Goal: Transaction & Acquisition: Purchase product/service

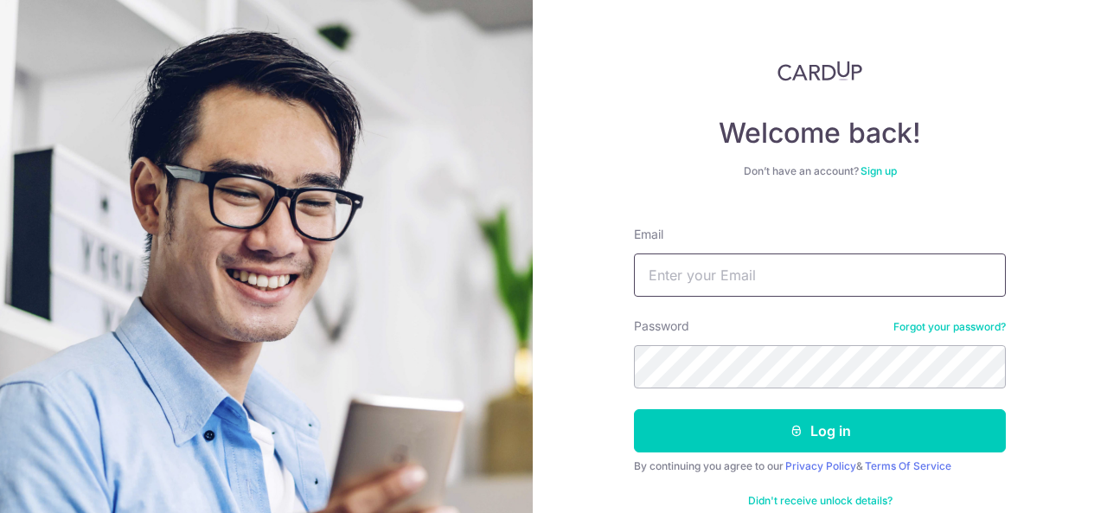
click at [694, 260] on input "Email" at bounding box center [820, 274] width 372 height 43
type input "[EMAIL_ADDRESS][DOMAIN_NAME]"
click at [634, 409] on button "Log in" at bounding box center [820, 430] width 372 height 43
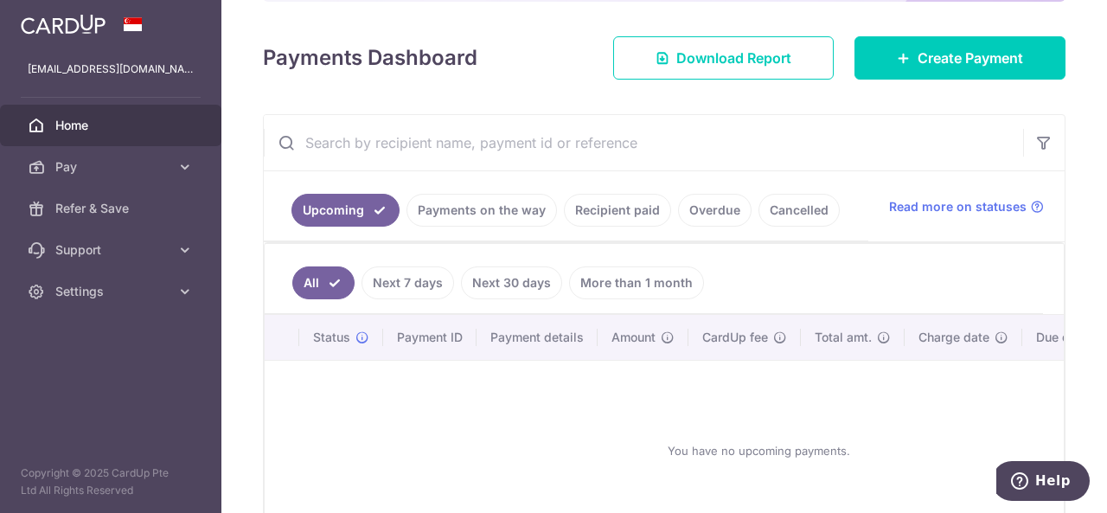
scroll to position [272, 0]
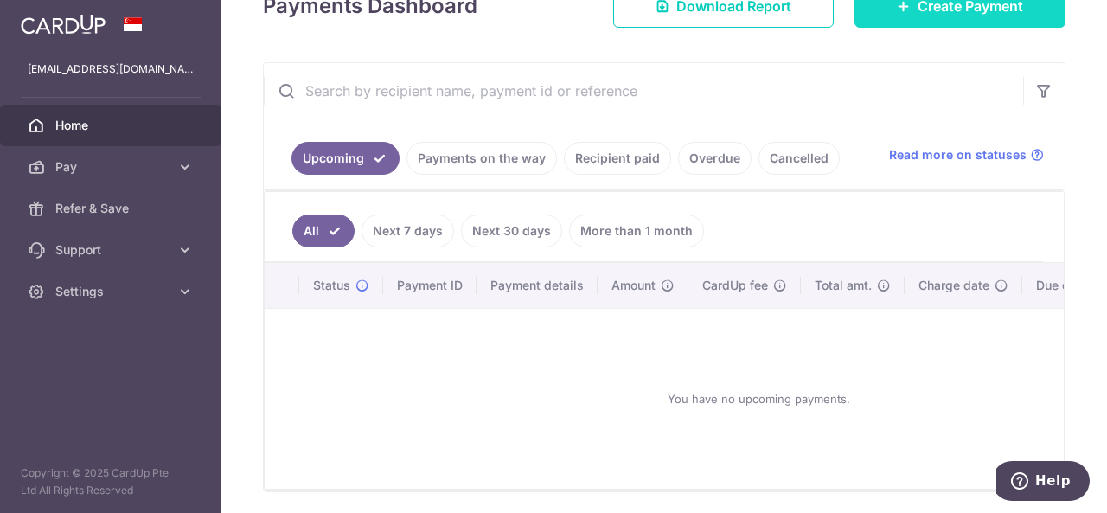
click at [901, 13] on link "Create Payment" at bounding box center [959, 5] width 211 height 43
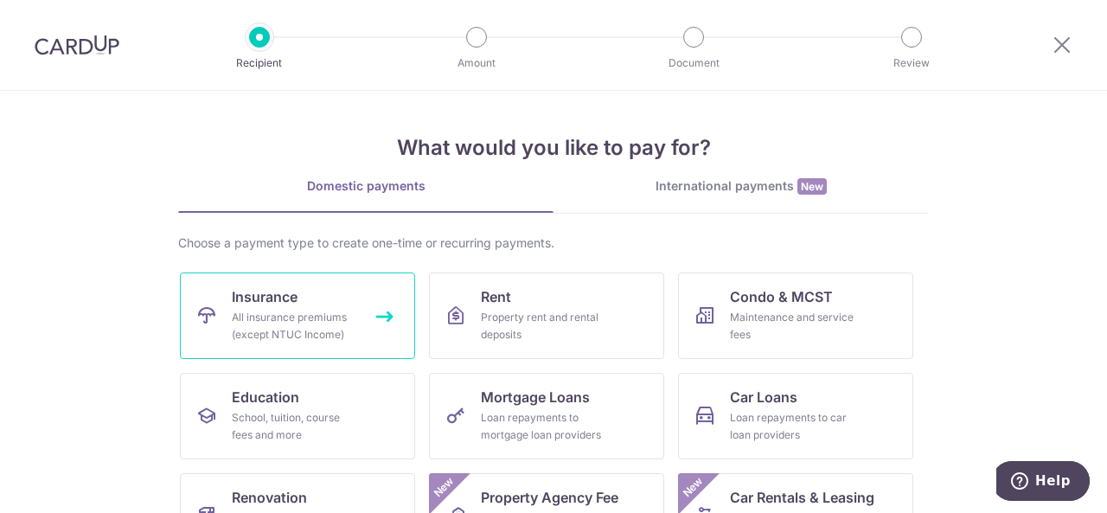
click at [306, 336] on div "All insurance premiums (except NTUC Income)" at bounding box center [294, 326] width 125 height 35
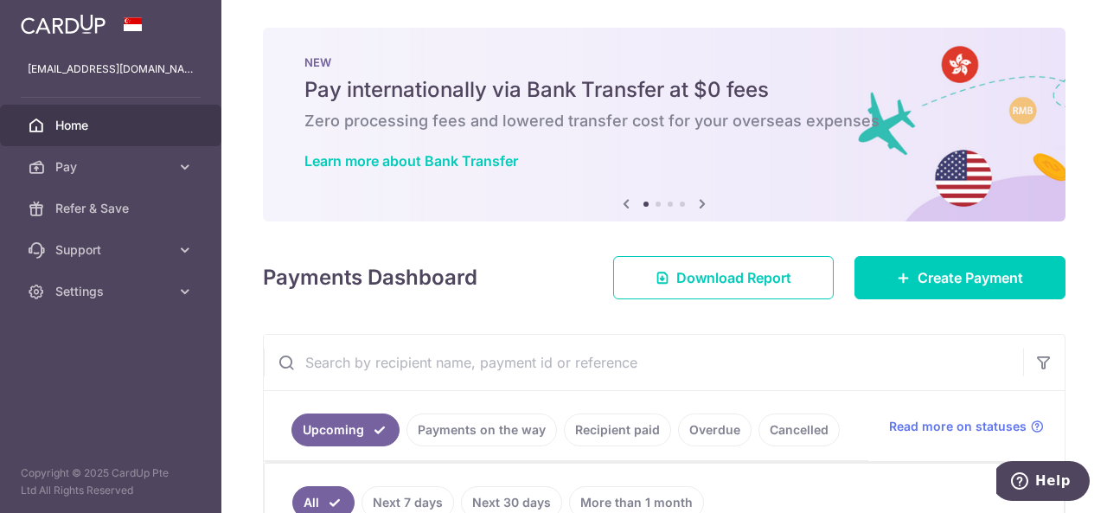
scroll to position [242, 0]
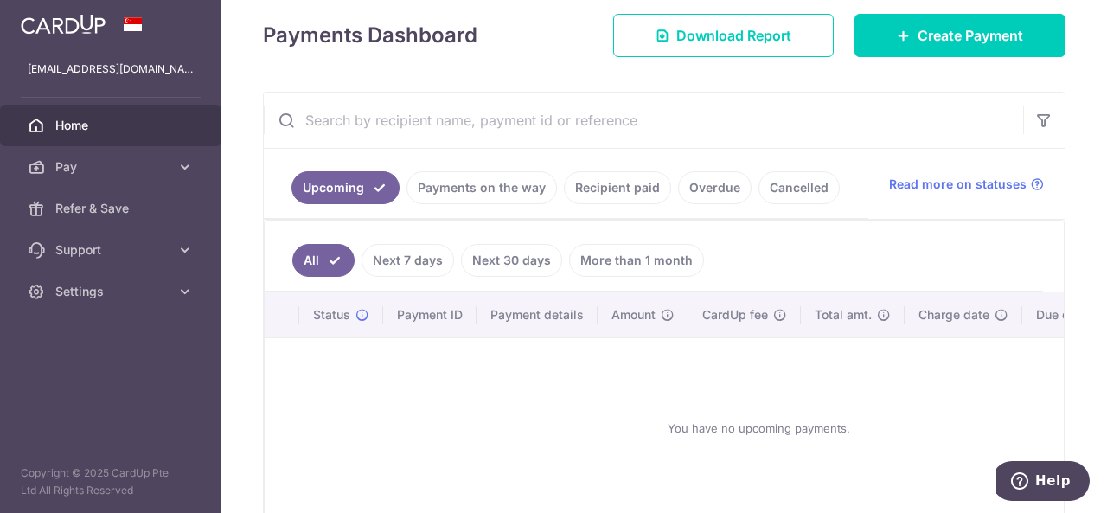
click at [636, 191] on link "Recipient paid" at bounding box center [617, 187] width 107 height 33
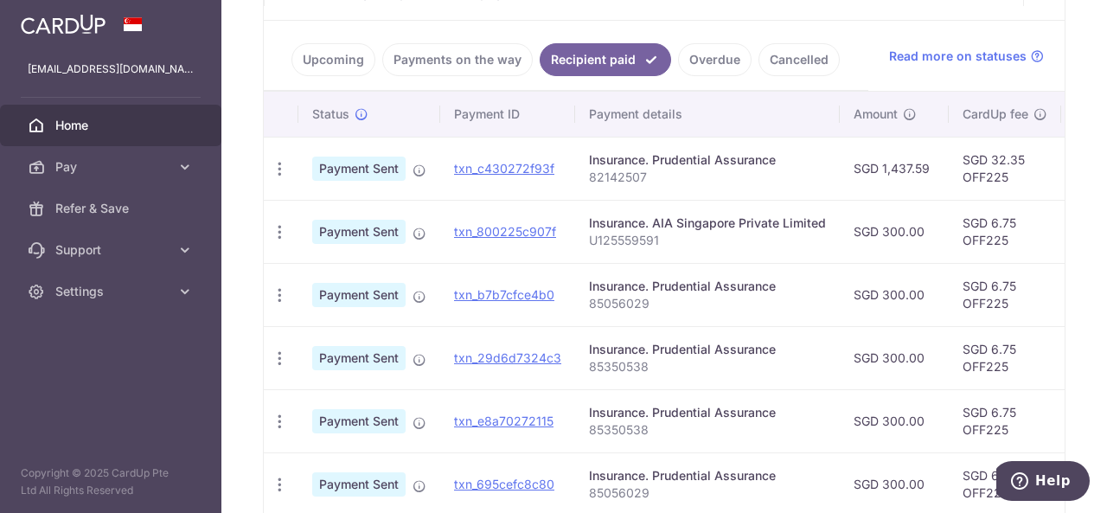
scroll to position [382, 0]
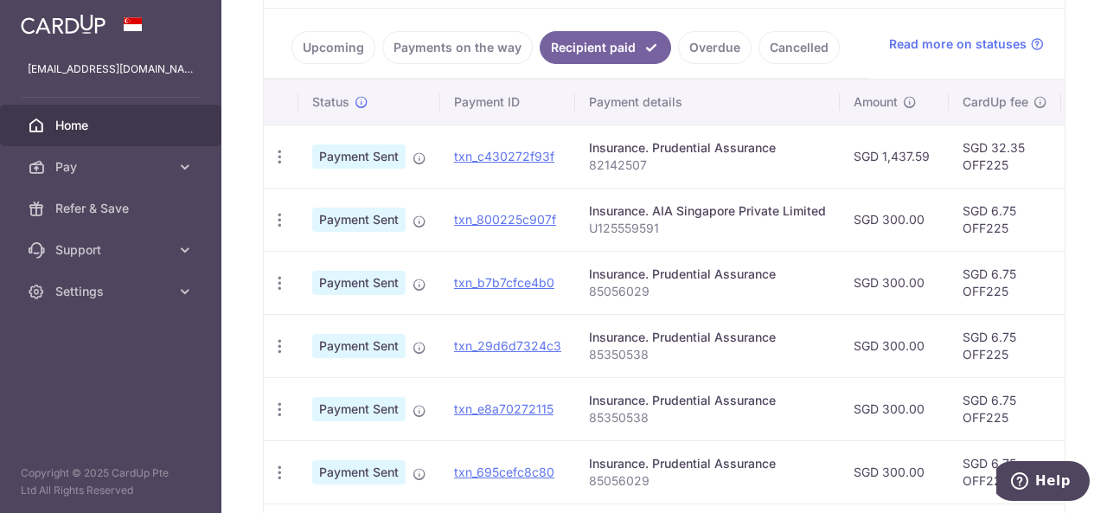
click at [615, 157] on p "82142507" at bounding box center [707, 165] width 237 height 17
copy p "82142507"
click at [605, 230] on p "U125559591" at bounding box center [707, 228] width 237 height 17
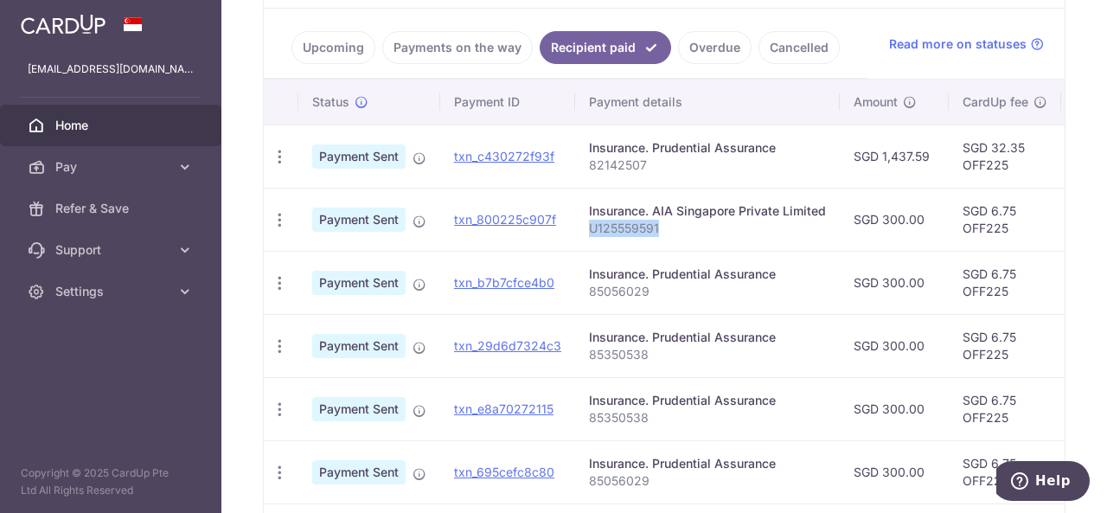
copy p "U125559591"
click at [616, 348] on p "85350538" at bounding box center [707, 354] width 237 height 17
copy p "85350538"
click at [631, 221] on p "U125559591" at bounding box center [707, 228] width 237 height 17
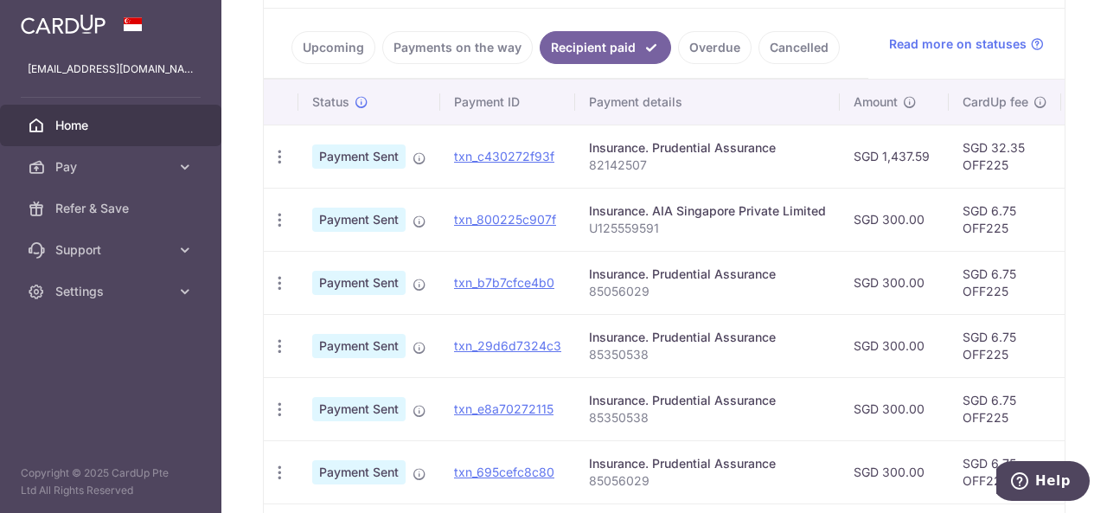
click at [631, 221] on p "U125559591" at bounding box center [707, 228] width 237 height 17
copy p "U125559591"
click at [616, 291] on p "85056029" at bounding box center [707, 291] width 237 height 17
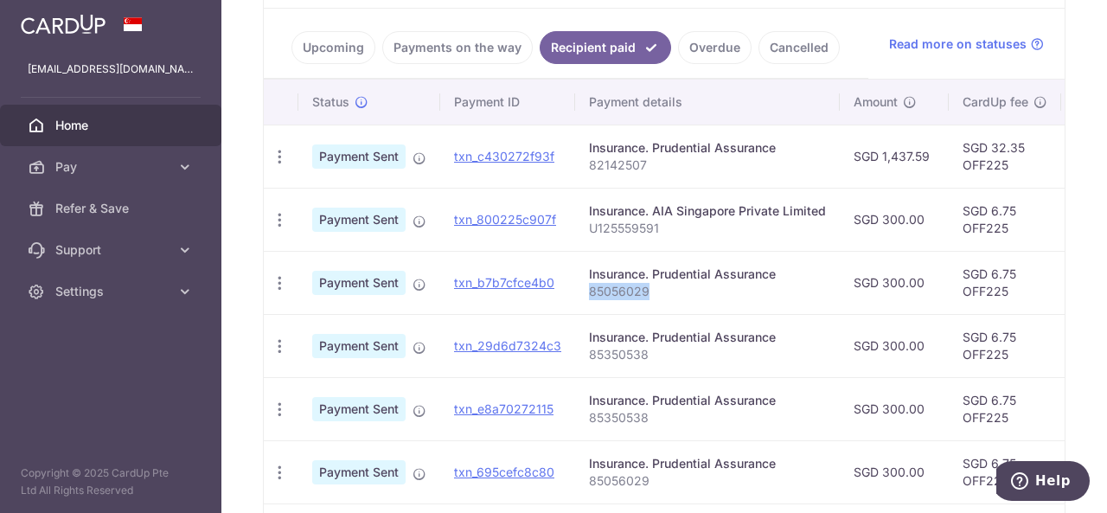
copy p "85056029"
click at [625, 348] on p "85350538" at bounding box center [707, 354] width 237 height 17
copy p "85350538"
click at [623, 290] on p "85056029" at bounding box center [707, 291] width 237 height 17
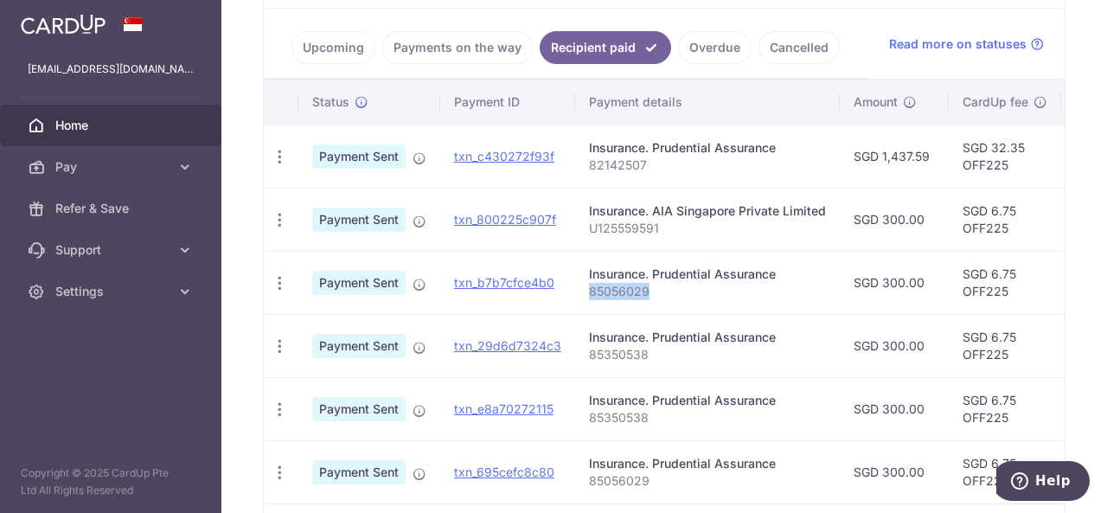
click at [623, 290] on p "85056029" at bounding box center [707, 291] width 237 height 17
copy p "85056029"
click at [615, 227] on p "U125559591" at bounding box center [707, 228] width 237 height 17
copy p "U125559591"
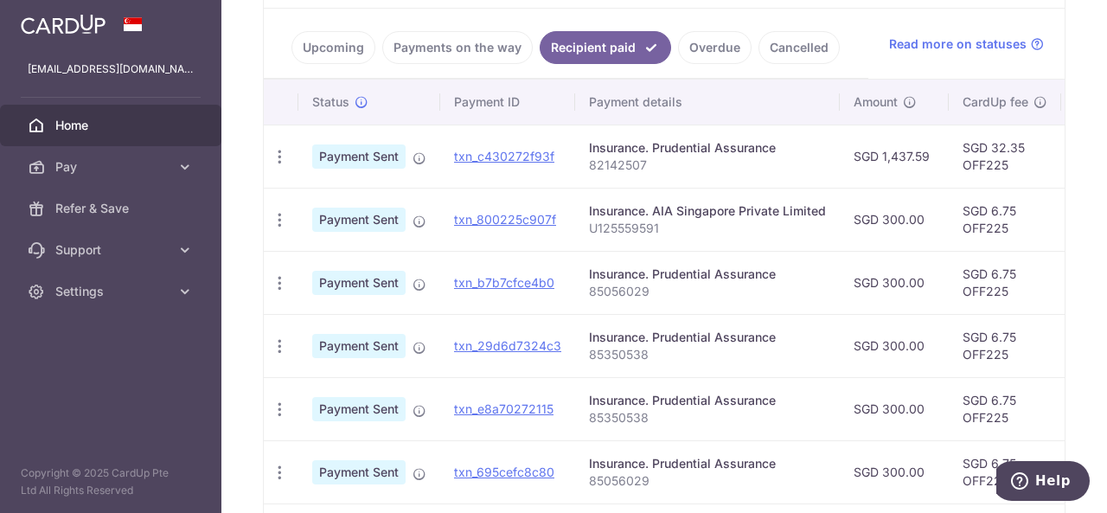
click at [356, 53] on link "Upcoming" at bounding box center [333, 47] width 84 height 33
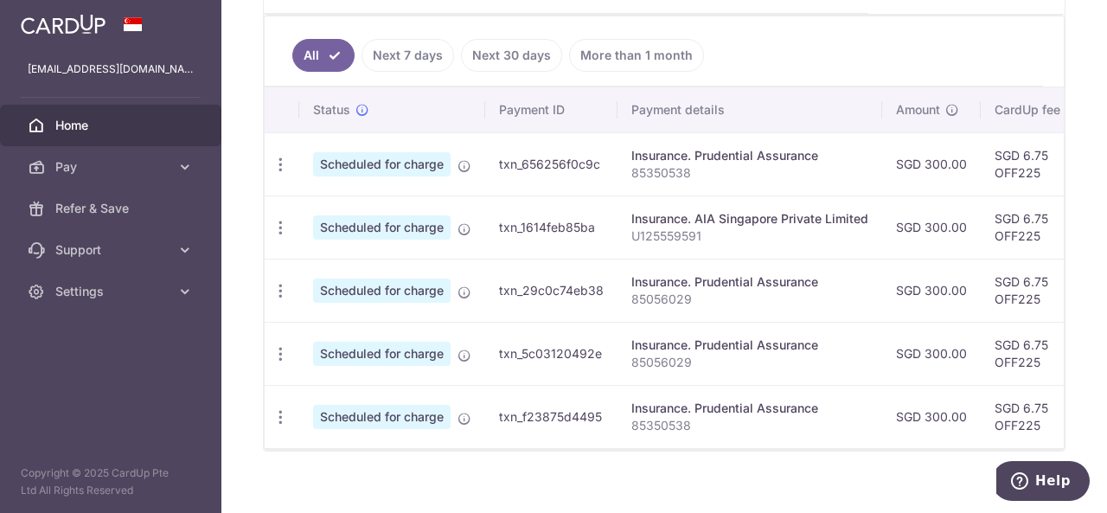
scroll to position [469, 0]
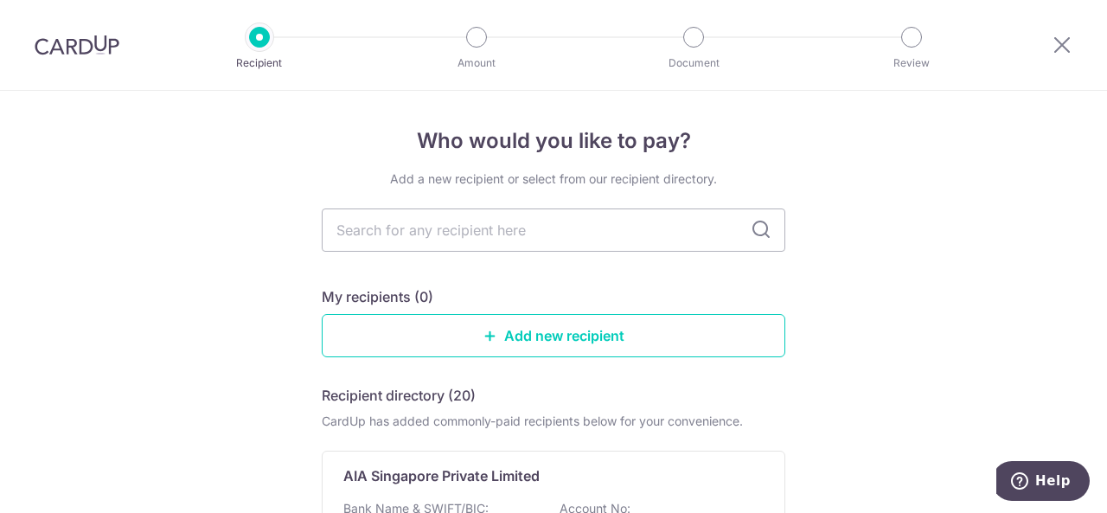
click at [566, 229] on input "text" at bounding box center [553, 229] width 463 height 43
type input "o"
type input "pru"
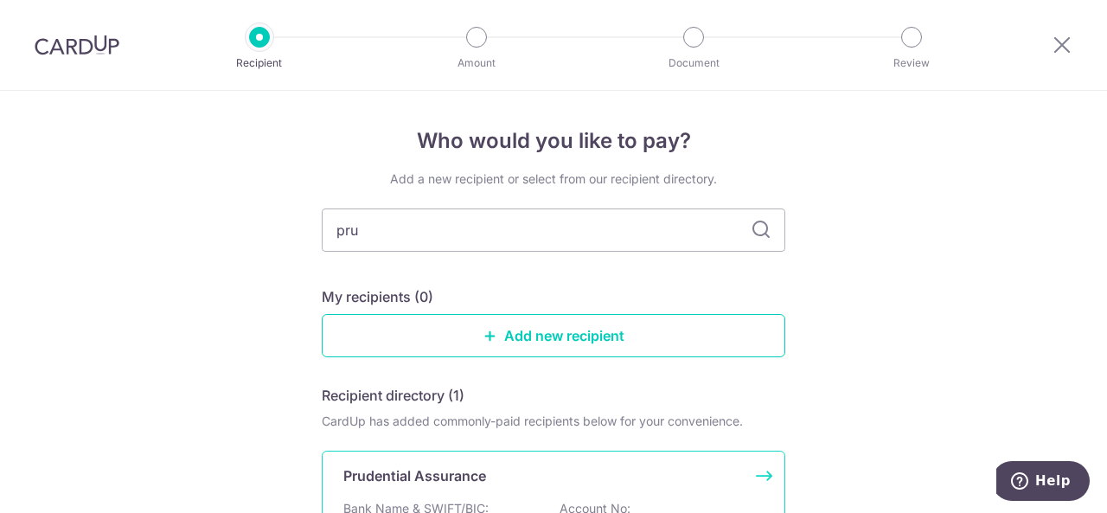
click at [477, 470] on p "Prudential Assurance" at bounding box center [414, 475] width 143 height 21
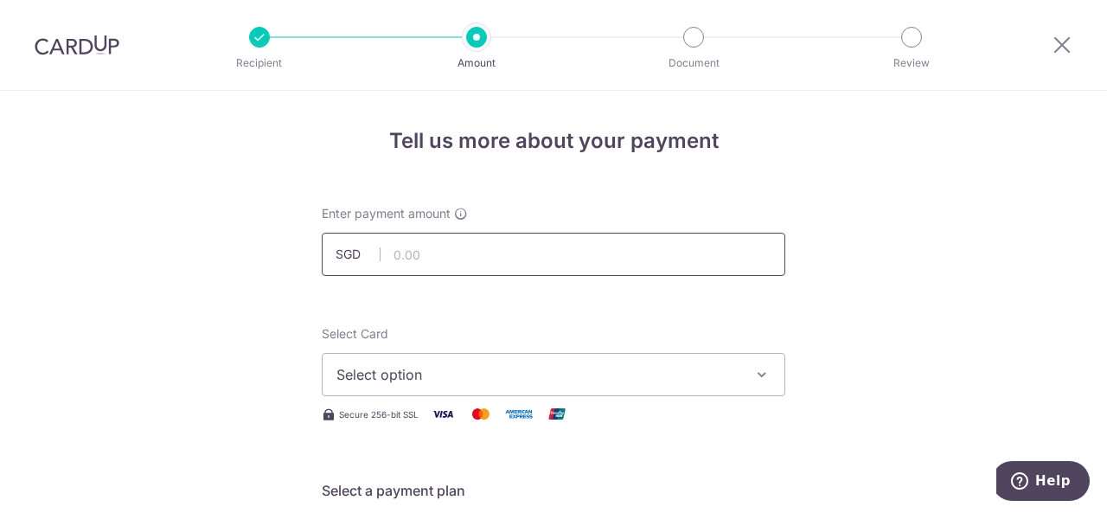
click at [517, 255] on input "text" at bounding box center [553, 254] width 463 height 43
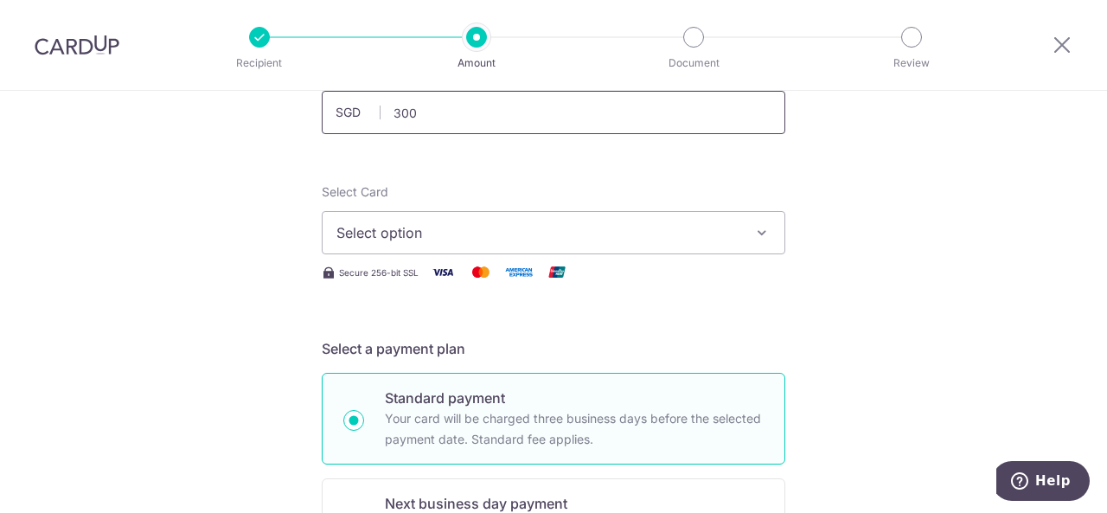
scroll to position [151, 0]
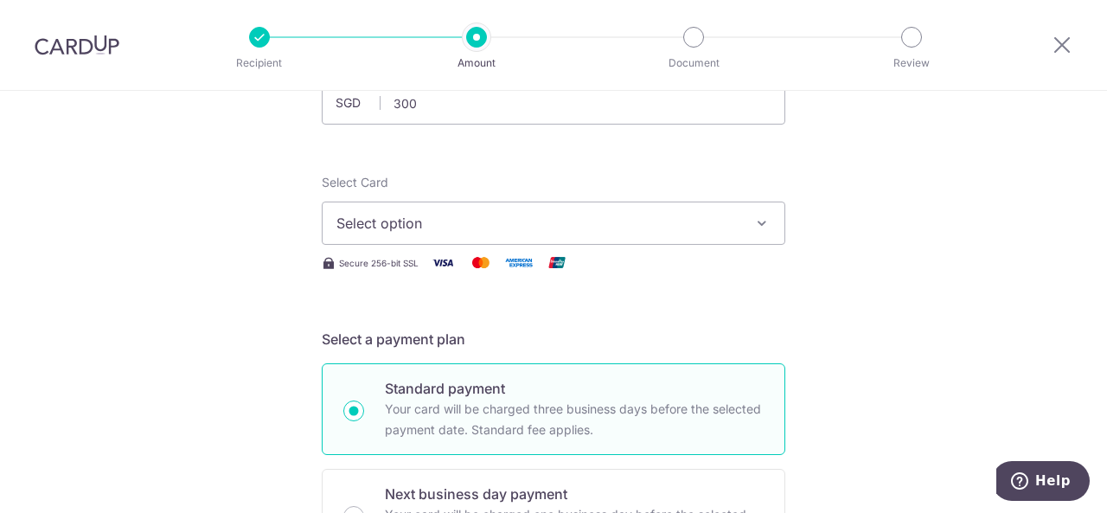
type input "300.00"
click at [547, 232] on span "Select option" at bounding box center [537, 223] width 403 height 21
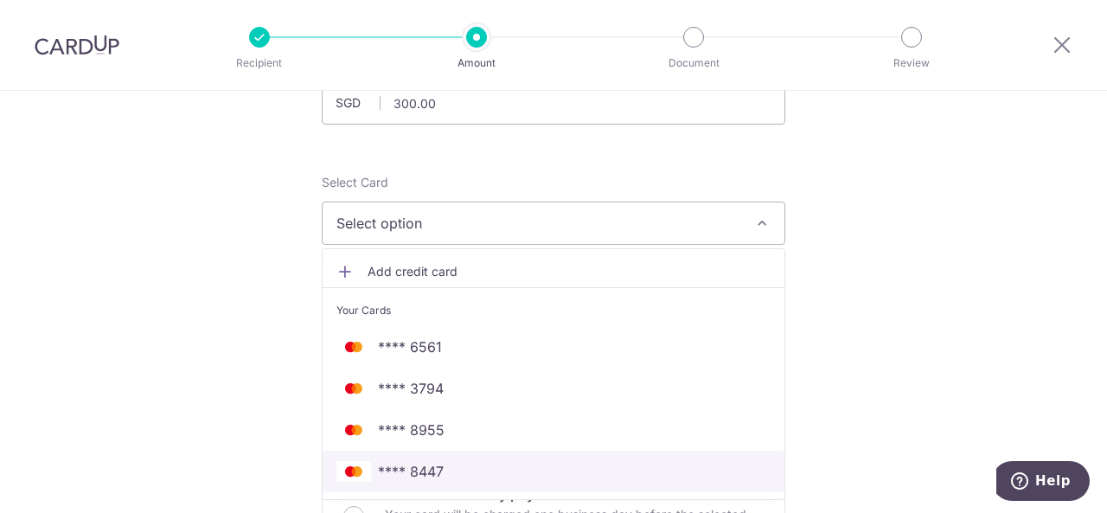
click at [504, 466] on span "**** 8447" at bounding box center [553, 471] width 434 height 21
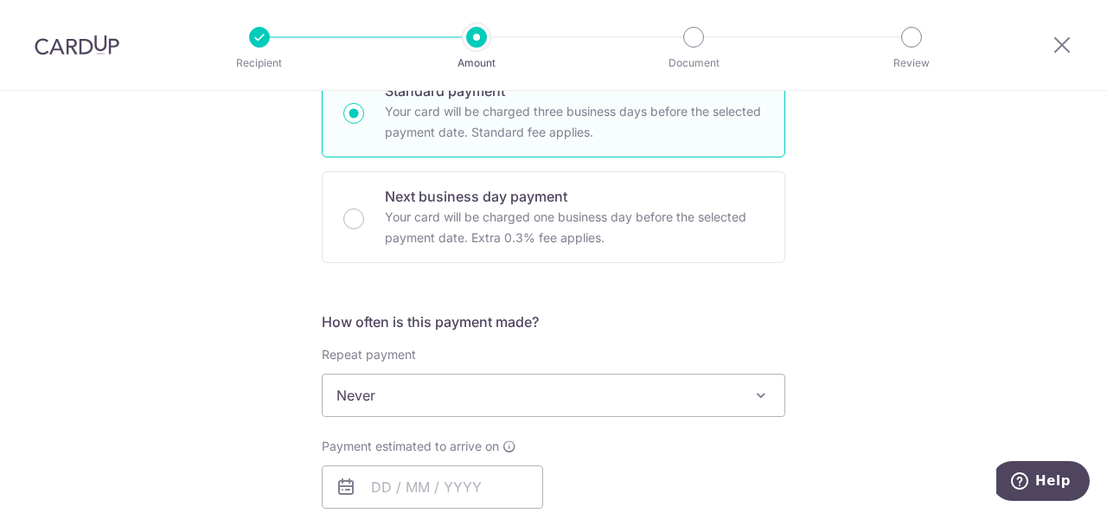
scroll to position [601, 0]
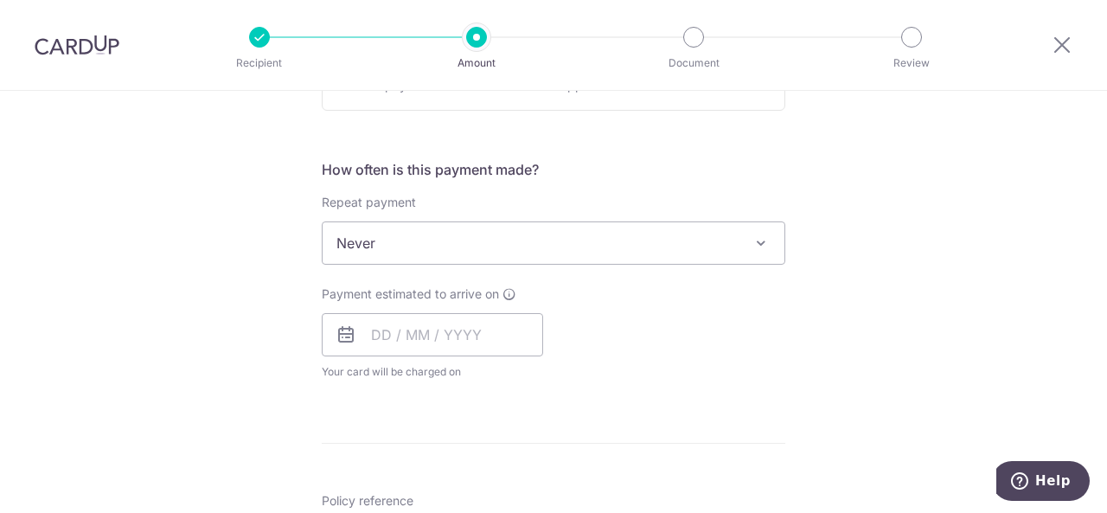
click at [522, 229] on span "Never" at bounding box center [554, 243] width 462 height 42
click at [436, 335] on input "text" at bounding box center [432, 334] width 221 height 43
click at [488, 489] on link "9" at bounding box center [496, 492] width 28 height 28
type input "09/10/2025"
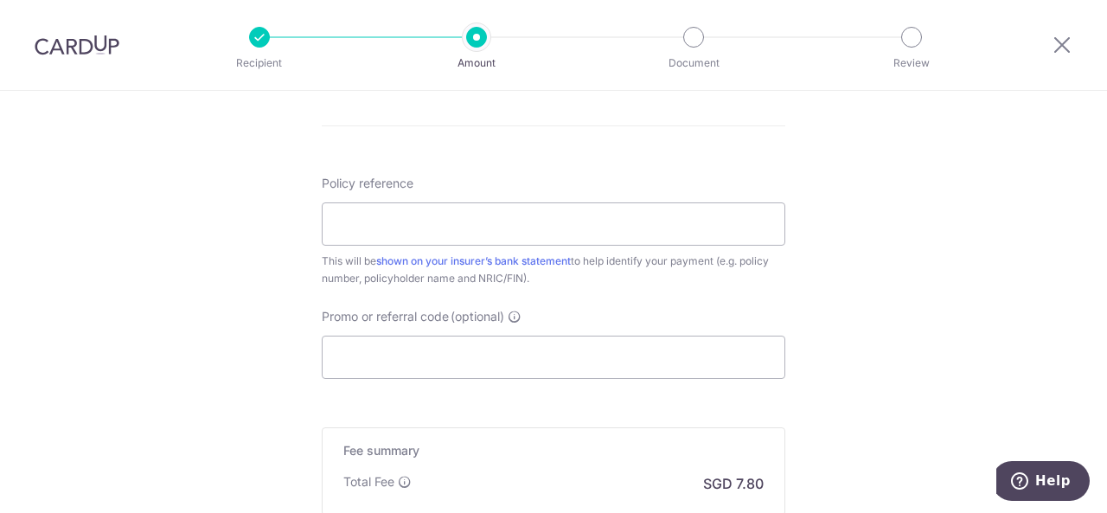
scroll to position [995, 0]
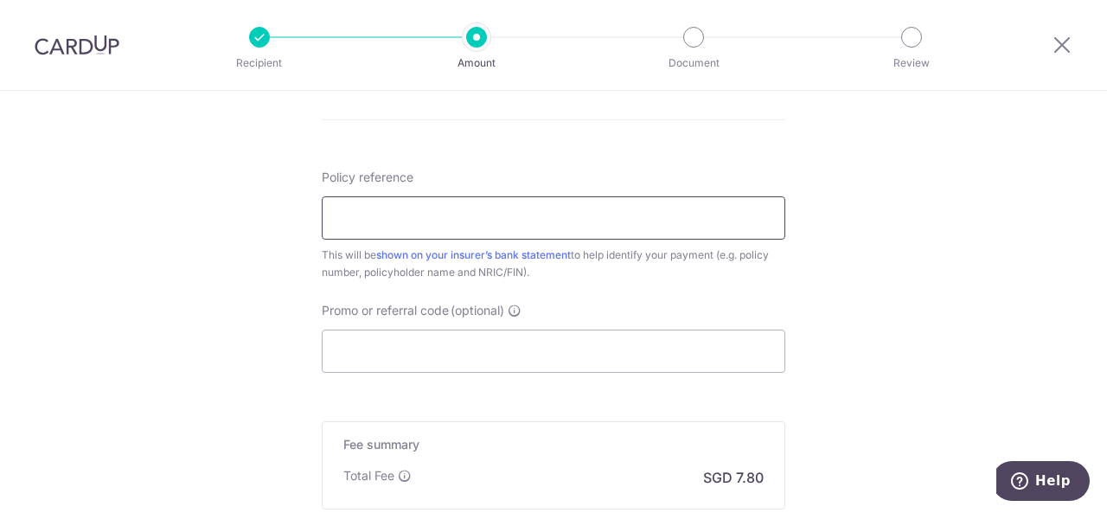
click at [618, 201] on input "Policy reference" at bounding box center [553, 217] width 463 height 43
paste input "85350538"
type input "85350538"
click at [532, 359] on input "Promo or referral code (optional)" at bounding box center [553, 350] width 463 height 43
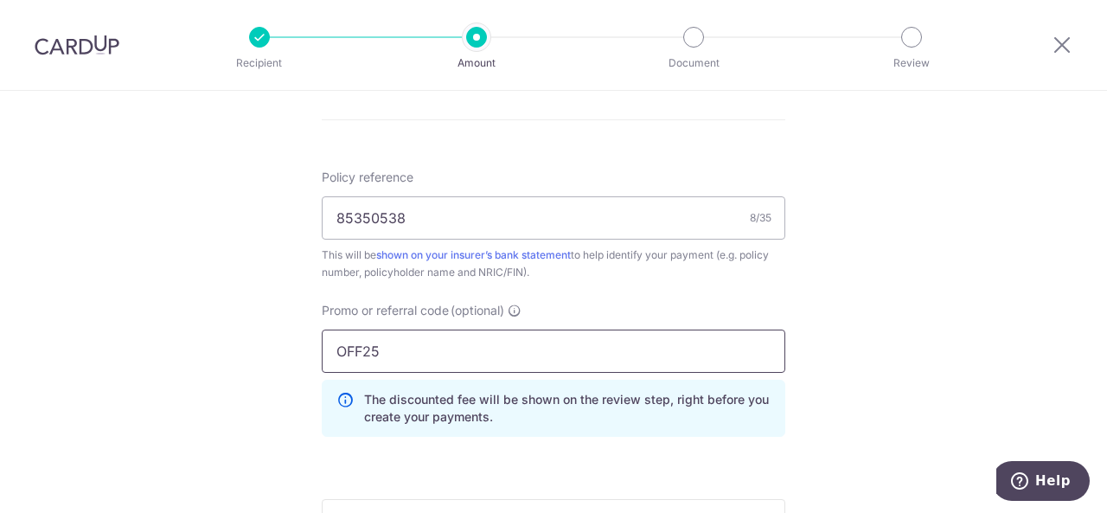
scroll to position [1286, 0]
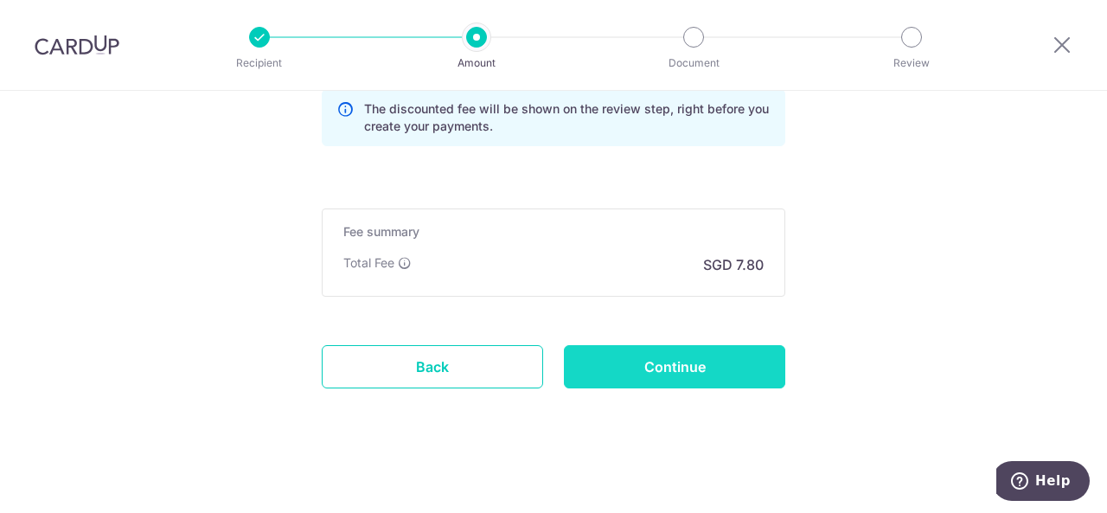
type input "OFF25"
click at [596, 367] on input "Continue" at bounding box center [674, 366] width 221 height 43
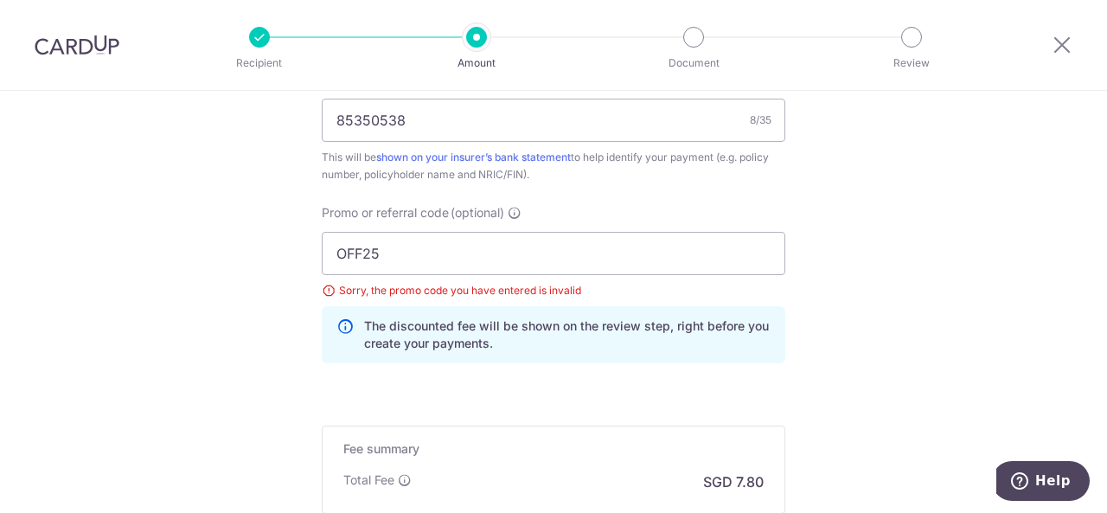
scroll to position [1089, 0]
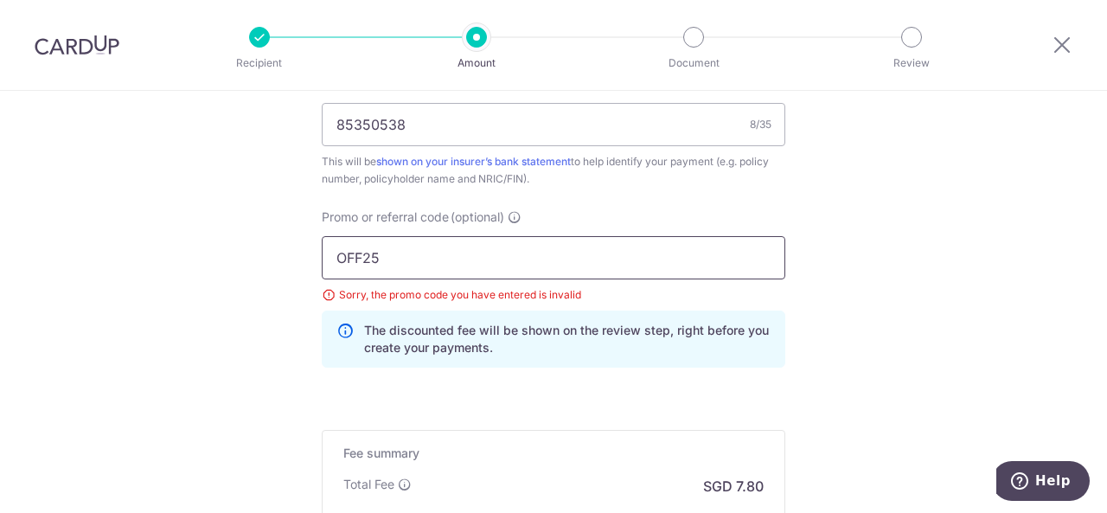
click at [363, 259] on input "OFF25" at bounding box center [553, 257] width 463 height 43
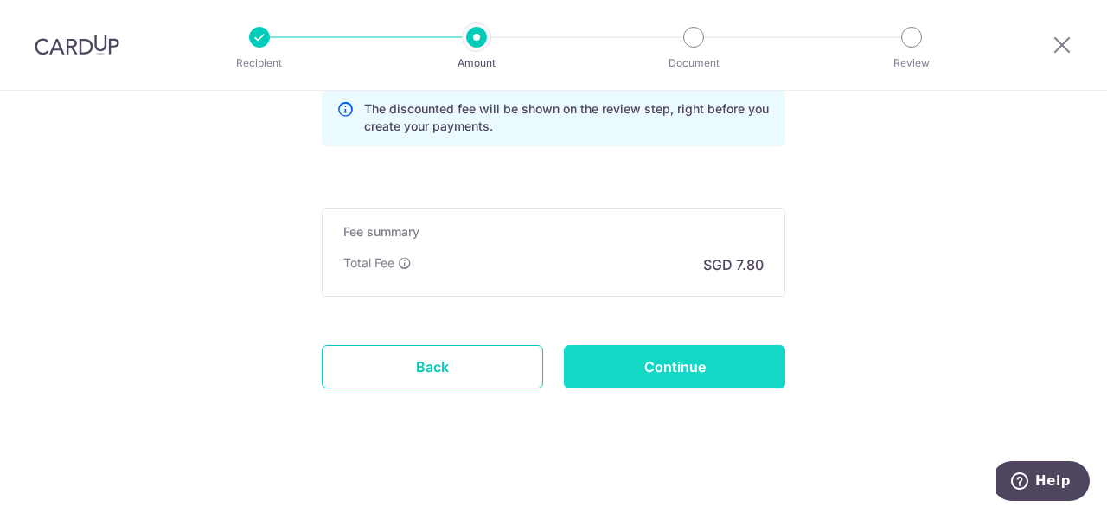
type input "OFF225"
click at [642, 358] on input "Continue" at bounding box center [674, 366] width 221 height 43
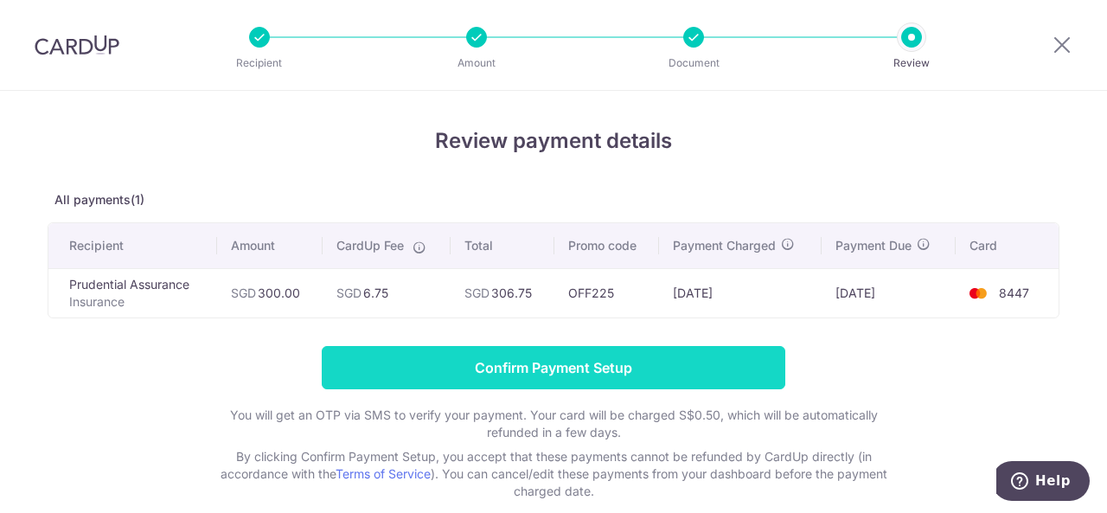
click at [617, 366] on input "Confirm Payment Setup" at bounding box center [553, 367] width 463 height 43
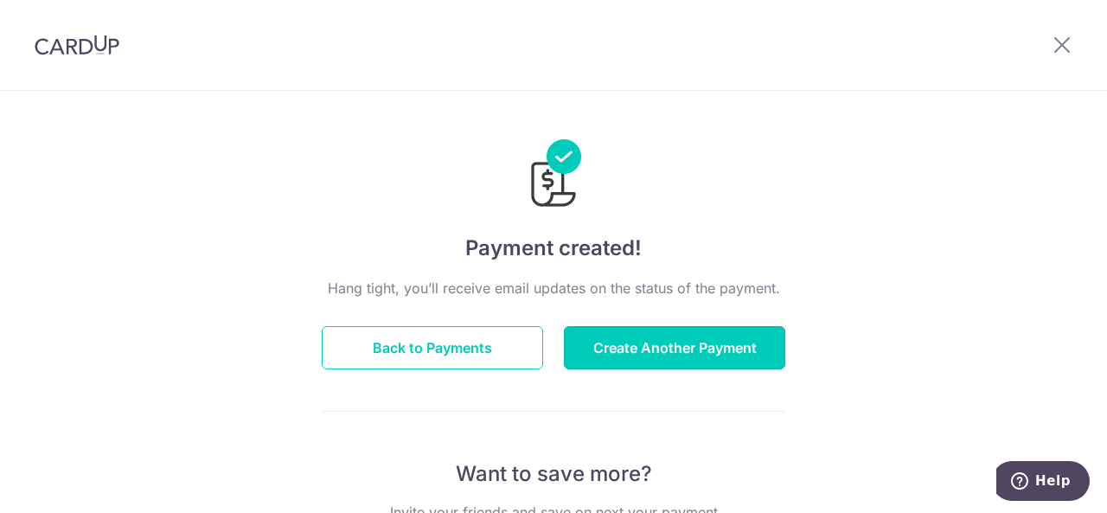
click at [661, 347] on button "Create Another Payment" at bounding box center [674, 347] width 221 height 43
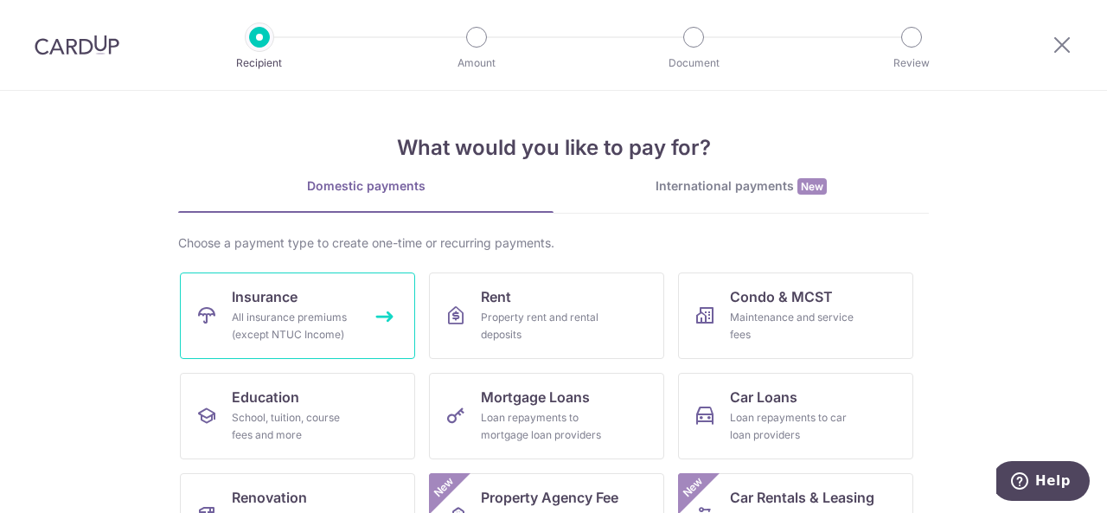
click at [309, 294] on link "Insurance All insurance premiums (except NTUC Income)" at bounding box center [297, 315] width 235 height 86
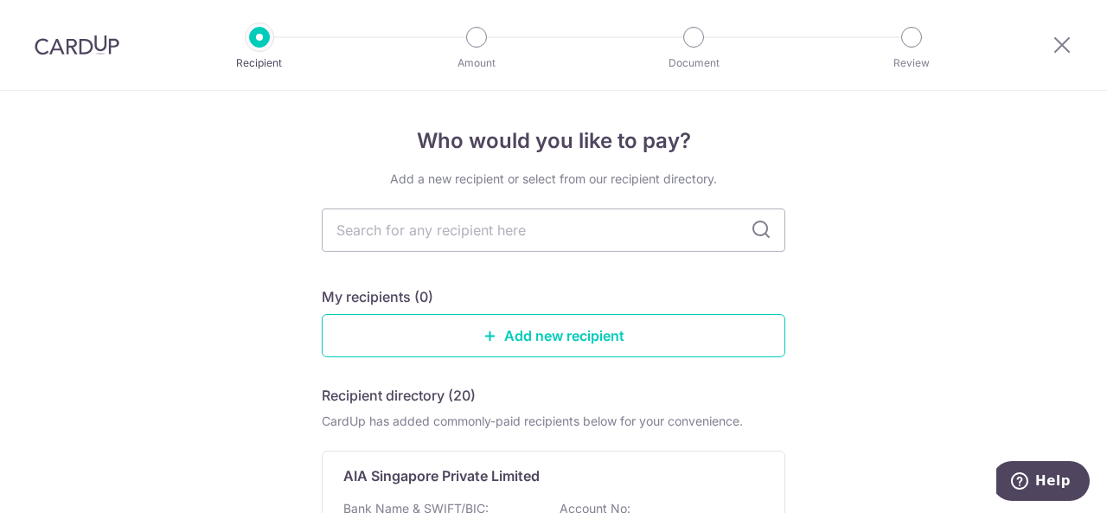
click at [540, 471] on div "AIA Singapore Private Limited" at bounding box center [542, 475] width 399 height 21
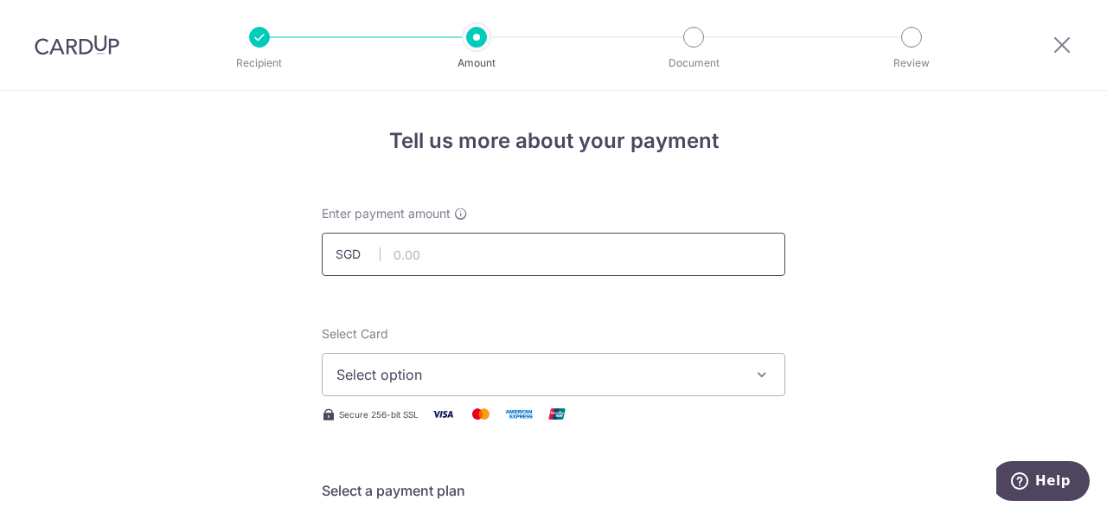
click at [489, 248] on input "text" at bounding box center [553, 254] width 463 height 43
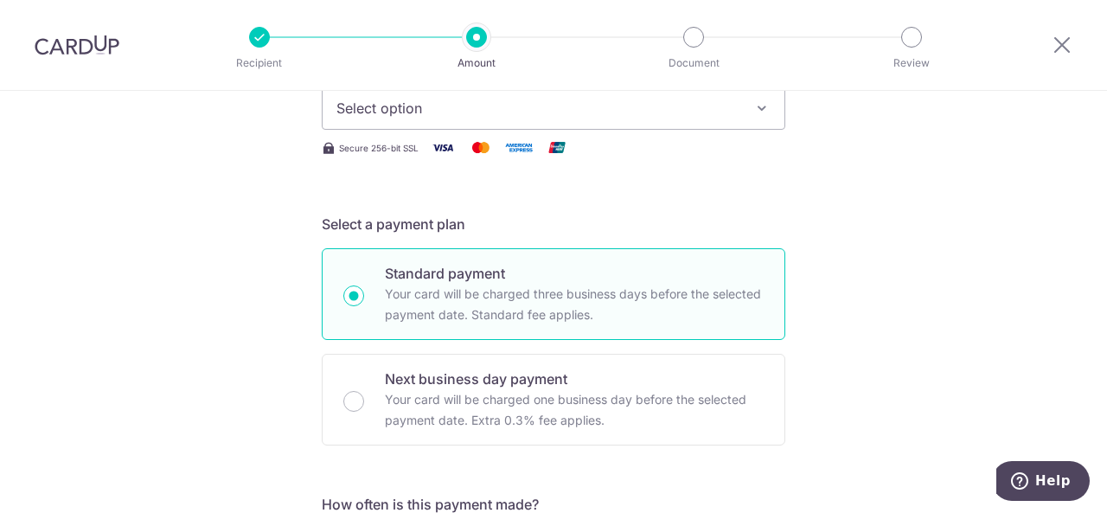
scroll to position [267, 0]
type input "300.00"
click at [662, 126] on button "Select option" at bounding box center [553, 107] width 463 height 43
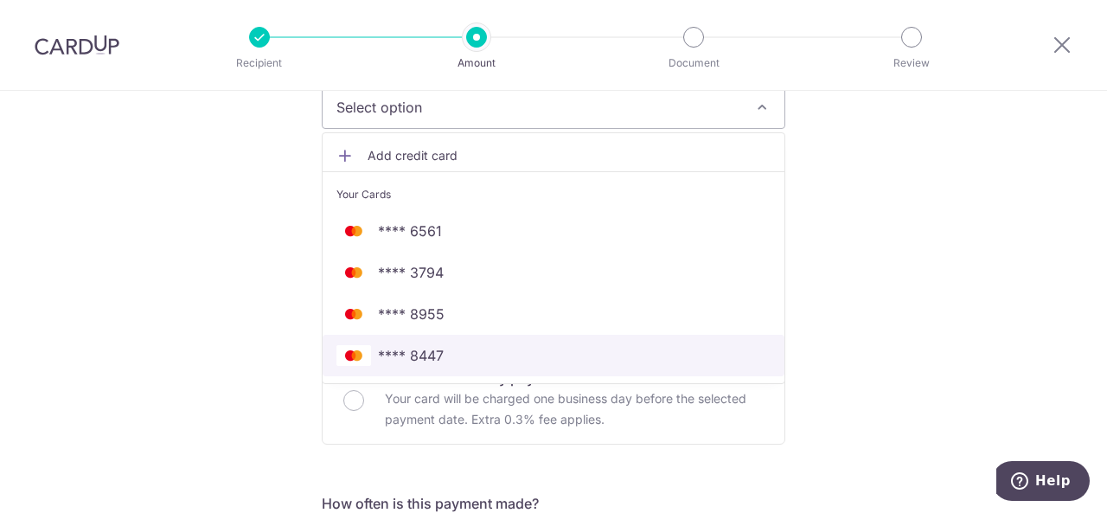
click at [487, 359] on span "**** 8447" at bounding box center [553, 355] width 434 height 21
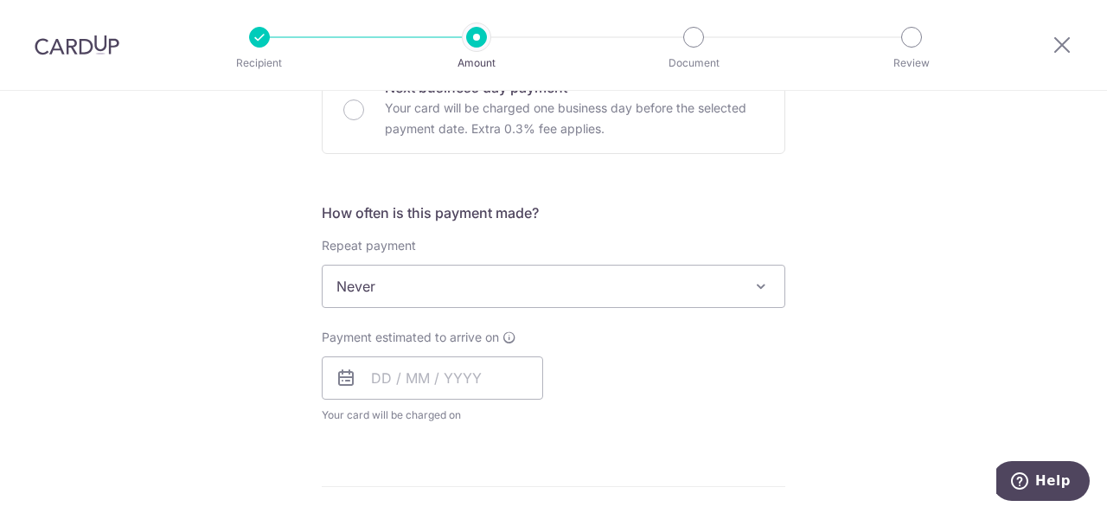
scroll to position [564, 0]
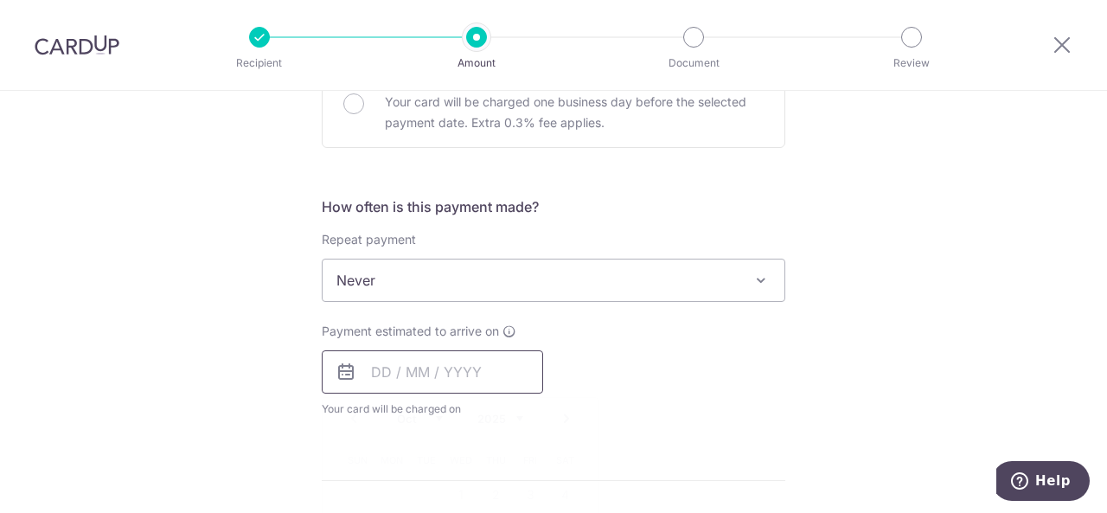
click at [480, 376] on input "text" at bounding box center [432, 371] width 221 height 43
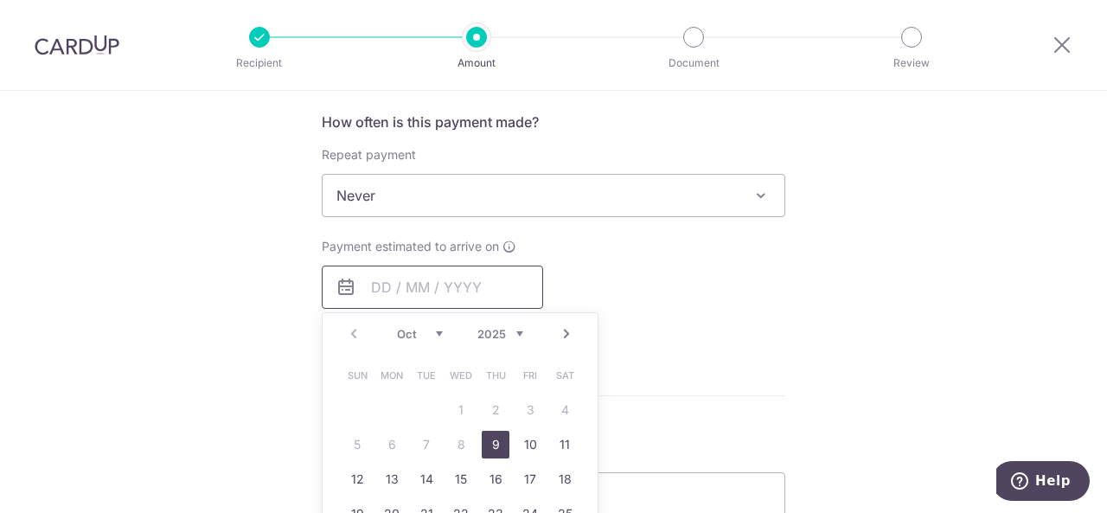
scroll to position [650, 0]
click at [490, 444] on link "9" at bounding box center [496, 443] width 28 height 28
type input "09/10/2025"
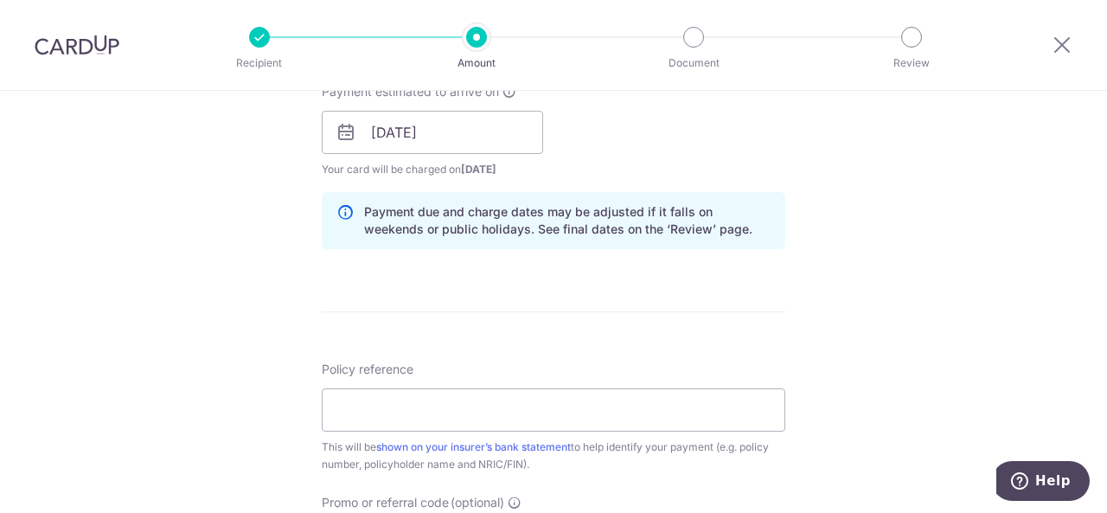
scroll to position [821, 0]
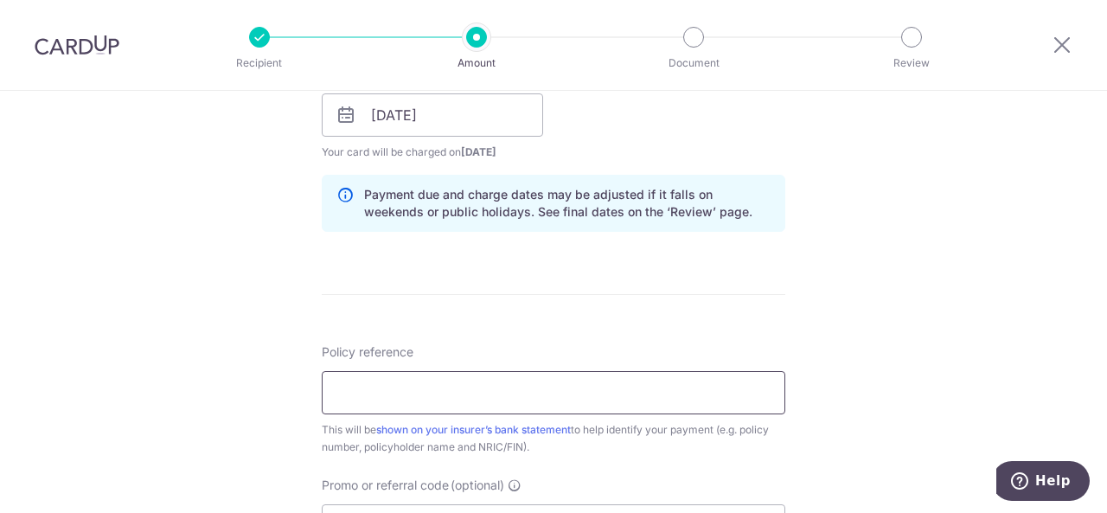
click at [522, 399] on input "Policy reference" at bounding box center [553, 392] width 463 height 43
paste input "U125559591"
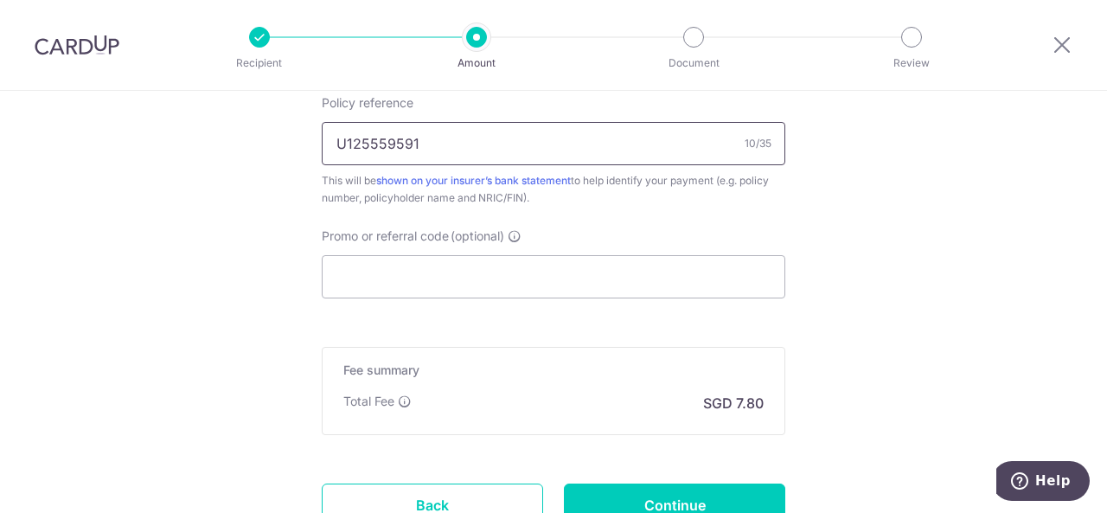
scroll to position [1077, 0]
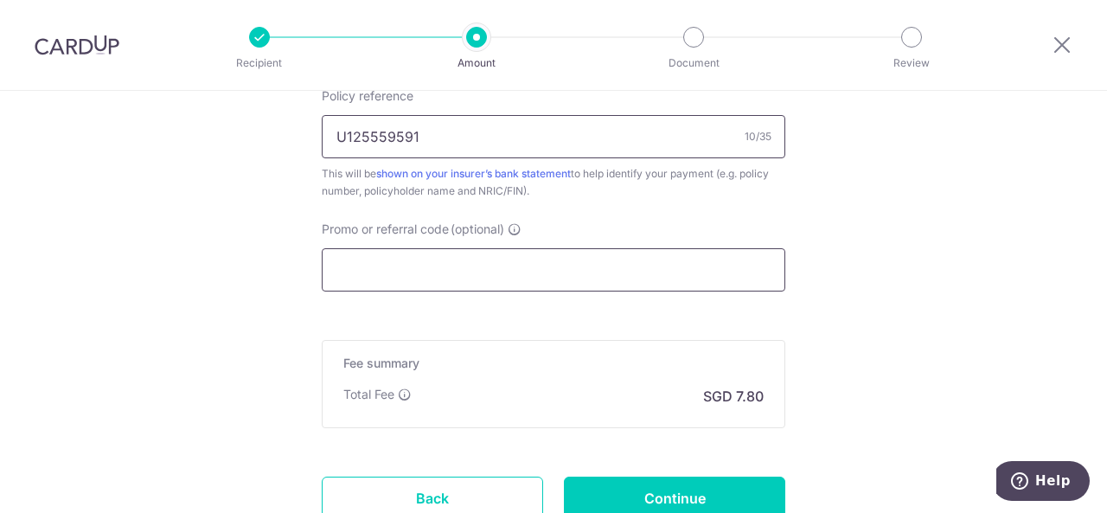
type input "U125559591"
click at [569, 258] on input "Promo or referral code (optional)" at bounding box center [553, 269] width 463 height 43
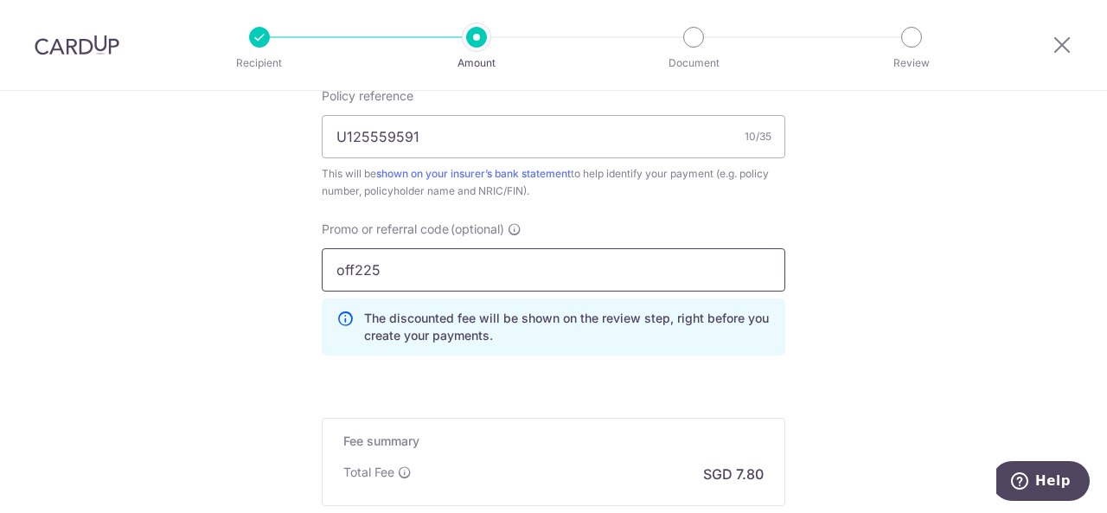
scroll to position [1286, 0]
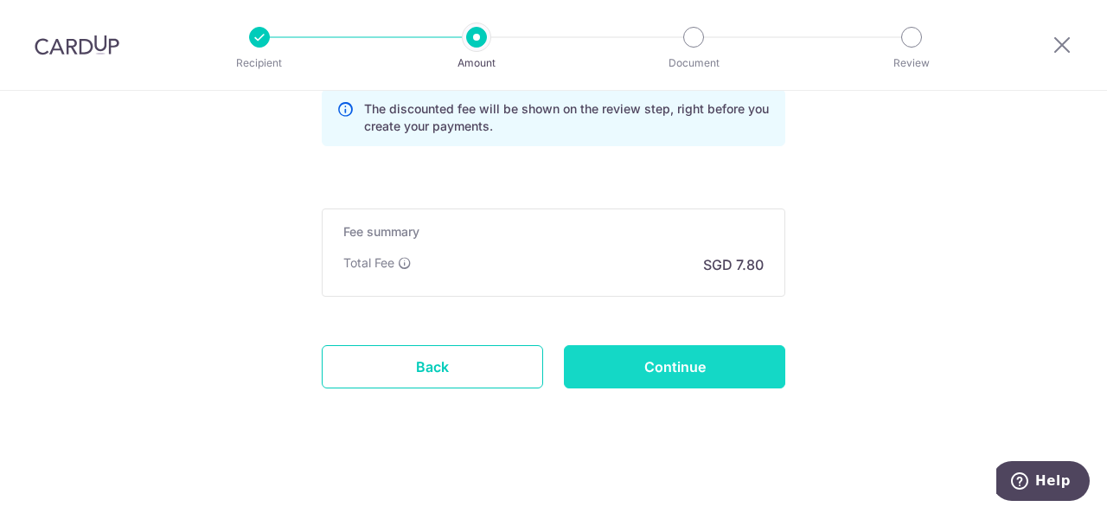
type input "off225"
click at [659, 366] on input "Continue" at bounding box center [674, 366] width 221 height 43
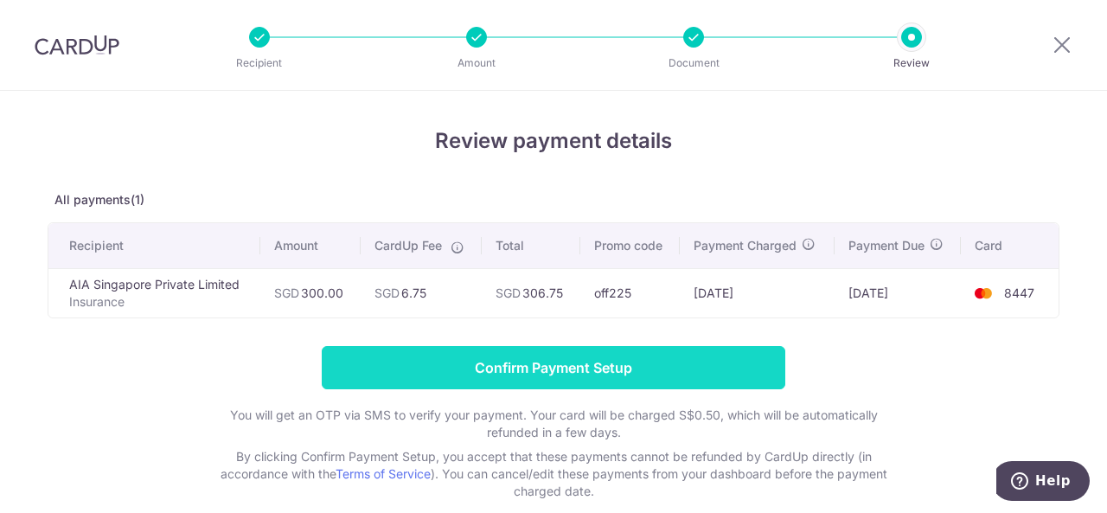
click at [632, 369] on input "Confirm Payment Setup" at bounding box center [553, 367] width 463 height 43
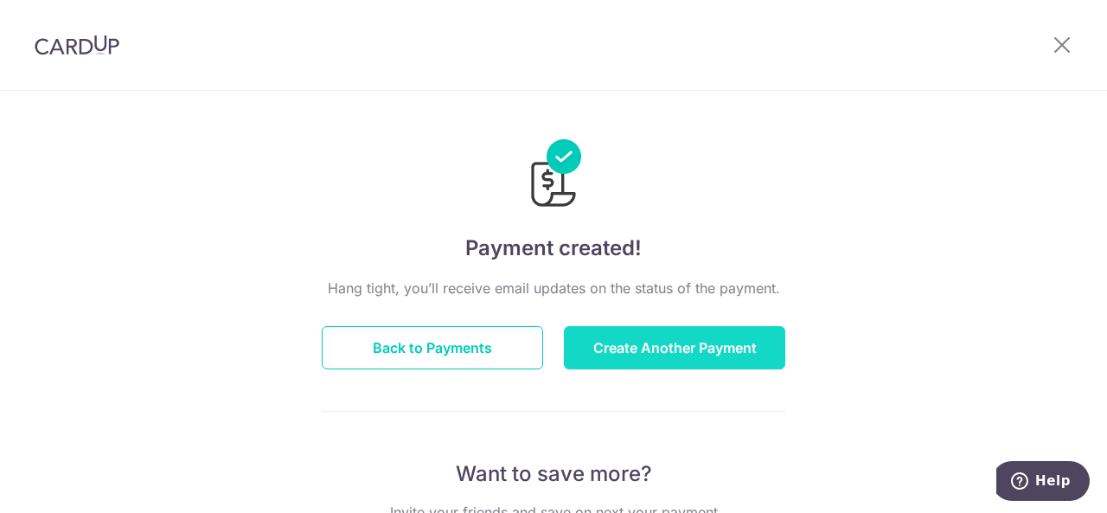
click at [650, 367] on button "Create Another Payment" at bounding box center [674, 347] width 221 height 43
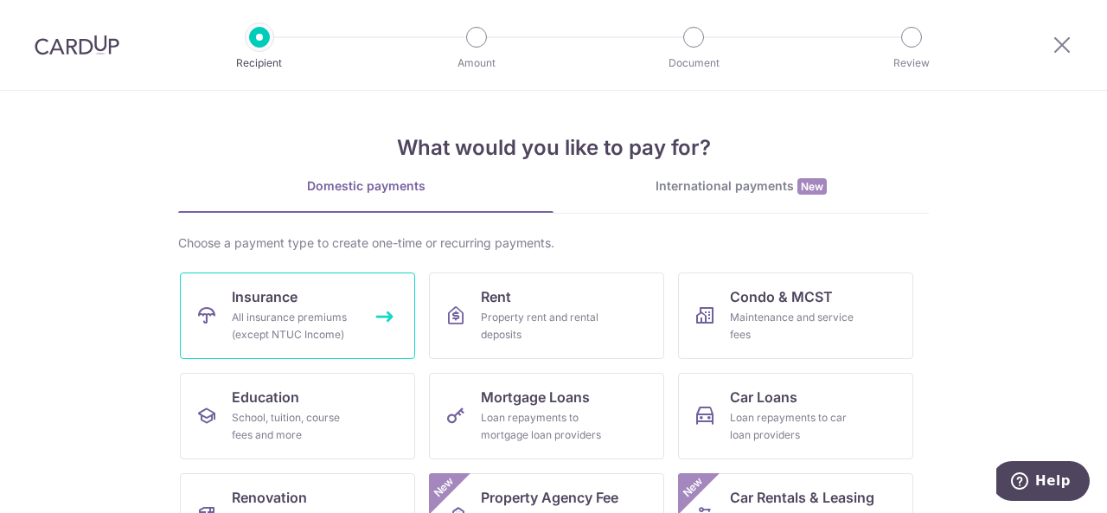
click at [344, 328] on div "All insurance premiums (except NTUC Income)" at bounding box center [294, 326] width 125 height 35
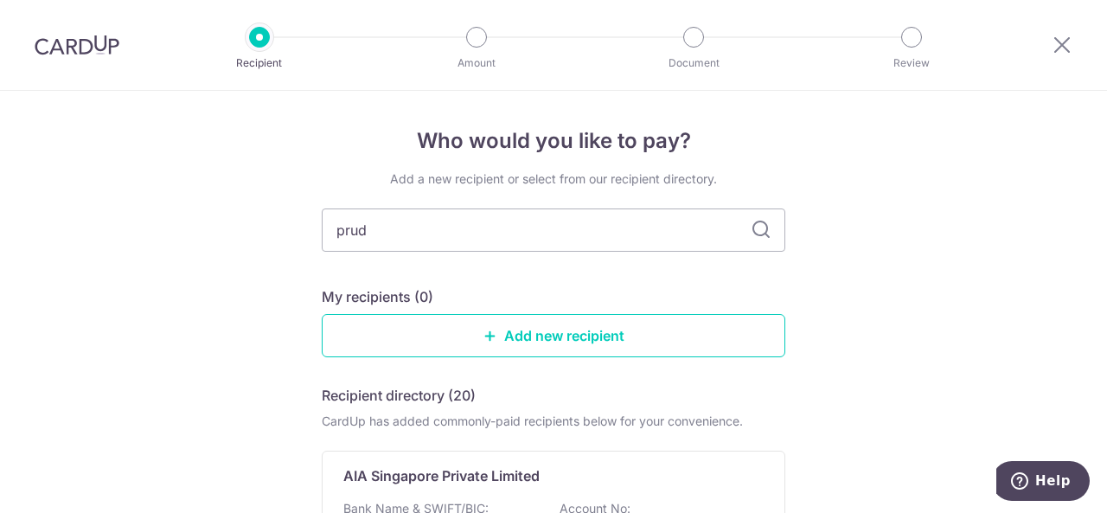
type input "prude"
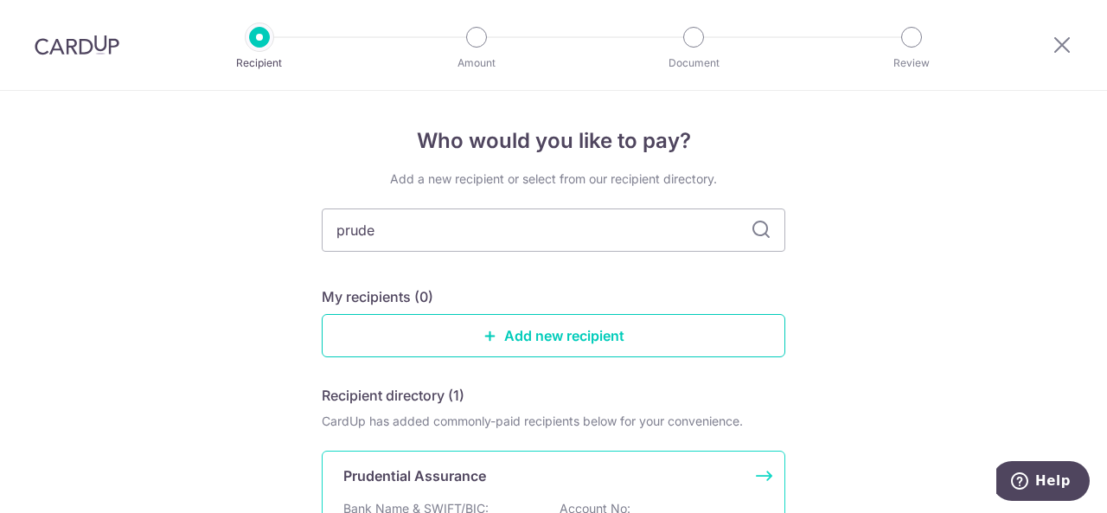
click at [529, 470] on div "Prudential Assurance" at bounding box center [542, 475] width 399 height 21
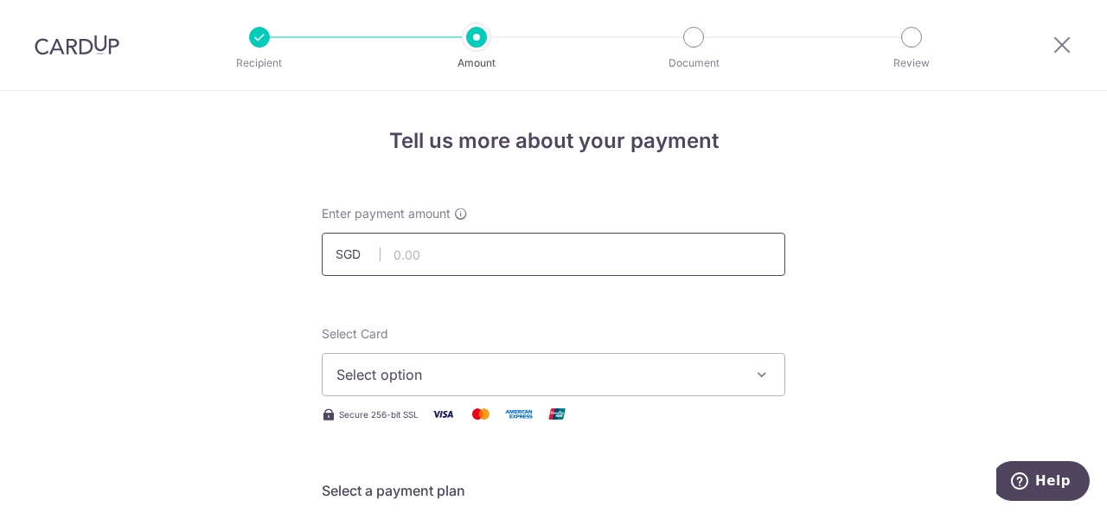
click at [472, 250] on input "text" at bounding box center [553, 254] width 463 height 43
type input "300.00"
click at [489, 377] on span "Select option" at bounding box center [537, 374] width 403 height 21
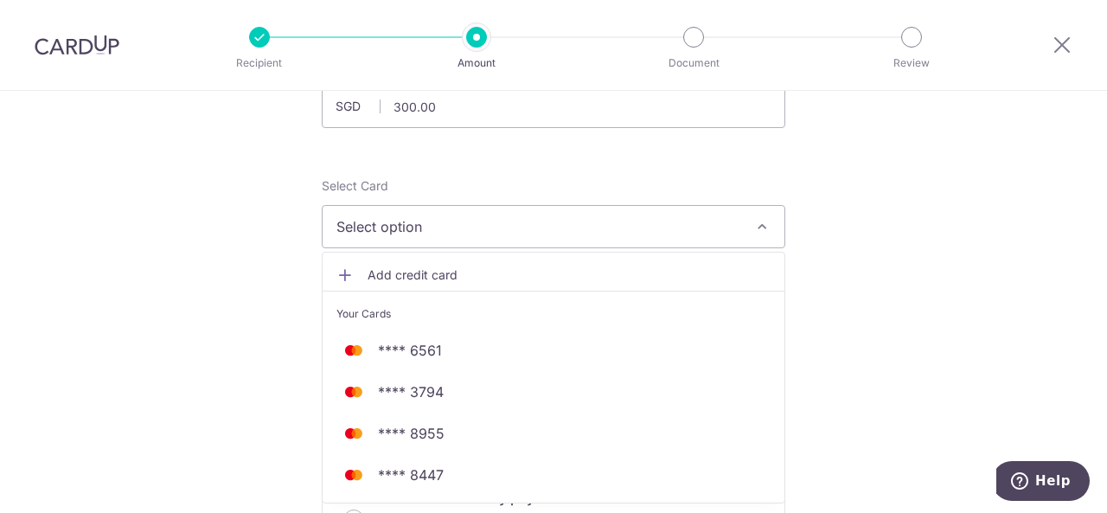
scroll to position [152, 0]
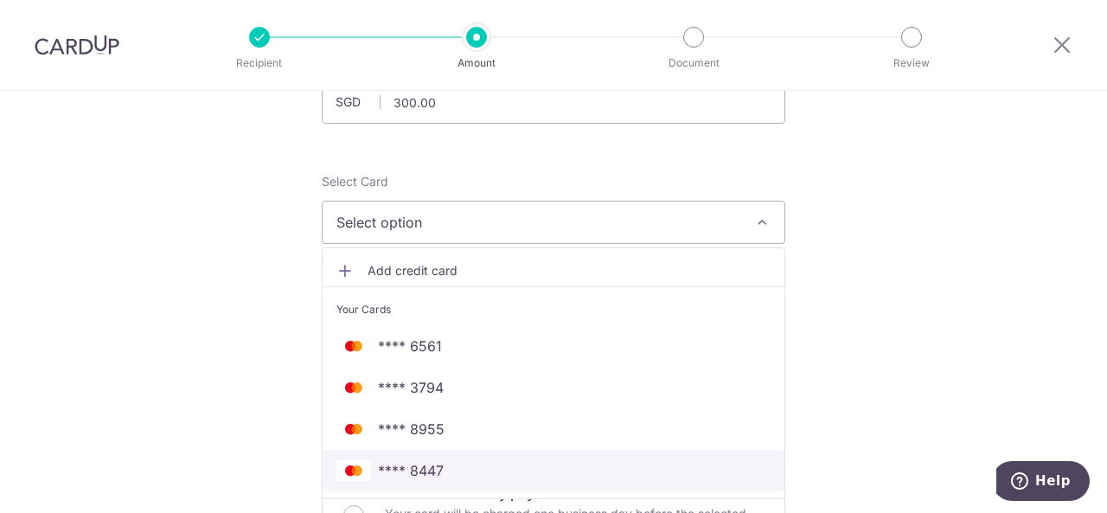
click at [435, 468] on span "**** 8447" at bounding box center [411, 470] width 66 height 21
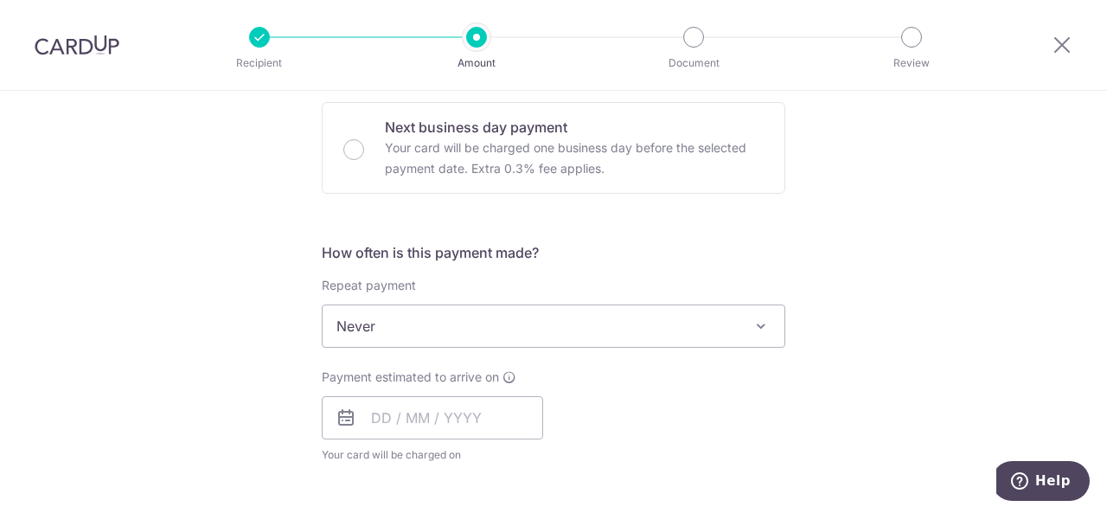
scroll to position [668, 0]
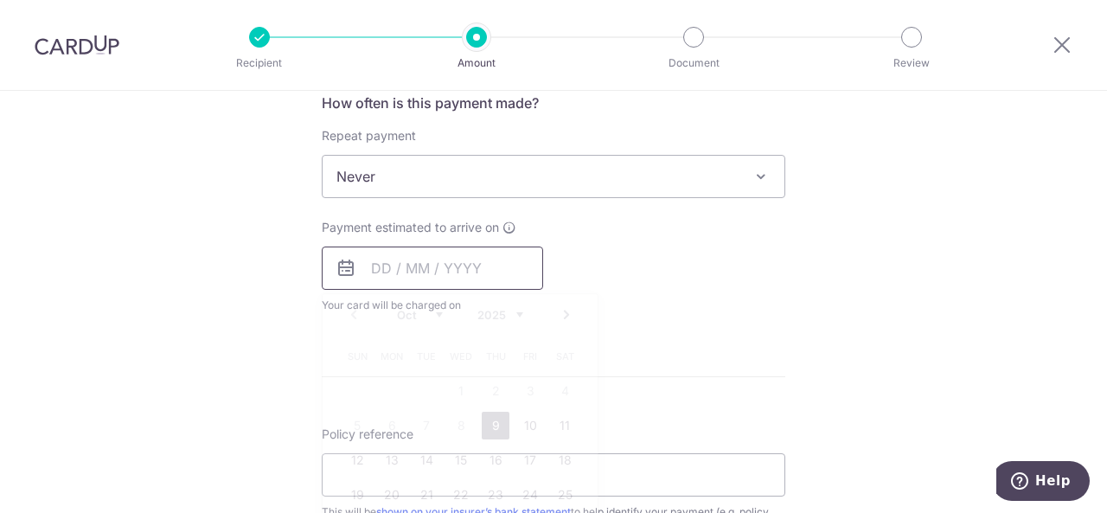
click at [482, 264] on input "text" at bounding box center [432, 267] width 221 height 43
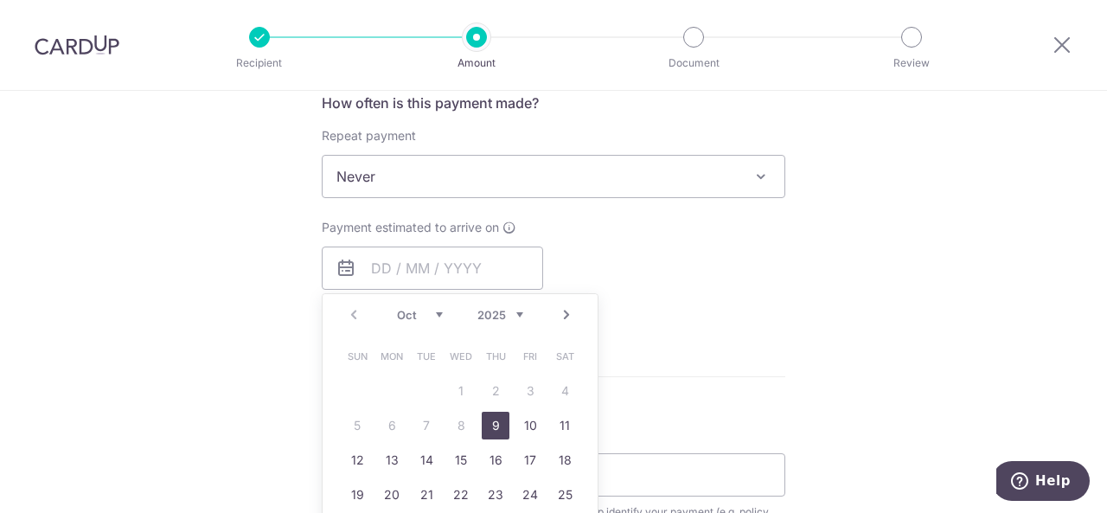
click at [495, 435] on link "9" at bounding box center [496, 426] width 28 height 28
type input "[DATE]"
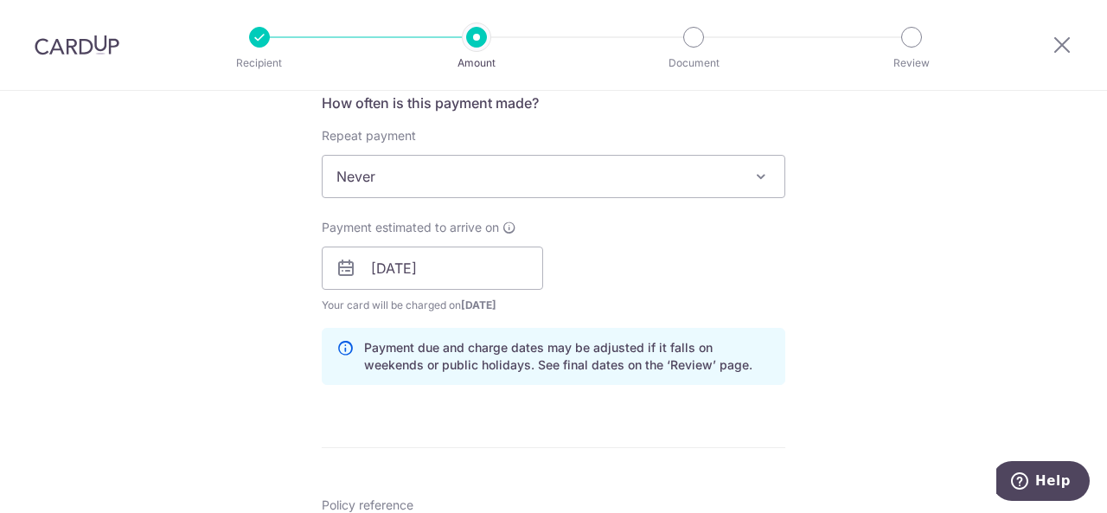
scroll to position [852, 0]
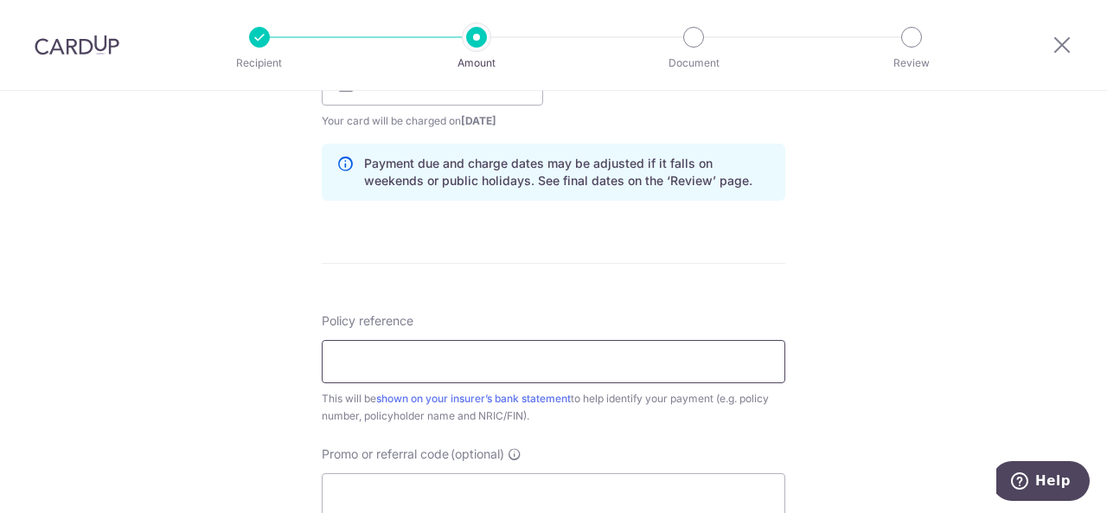
click at [547, 343] on input "Policy reference" at bounding box center [553, 361] width 463 height 43
paste input "85056029"
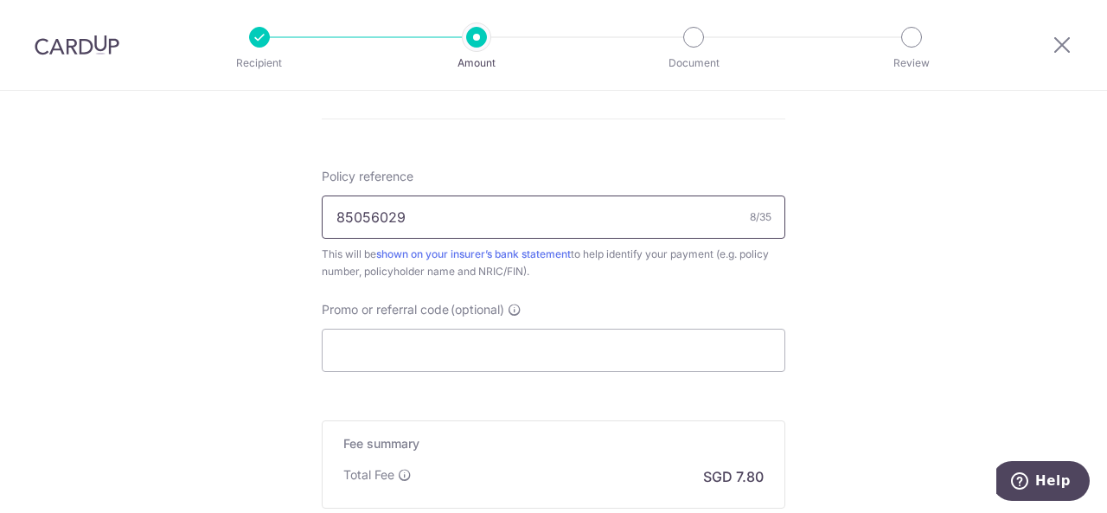
scroll to position [997, 0]
type input "85056029"
click at [547, 343] on input "Promo or referral code (optional)" at bounding box center [553, 349] width 463 height 43
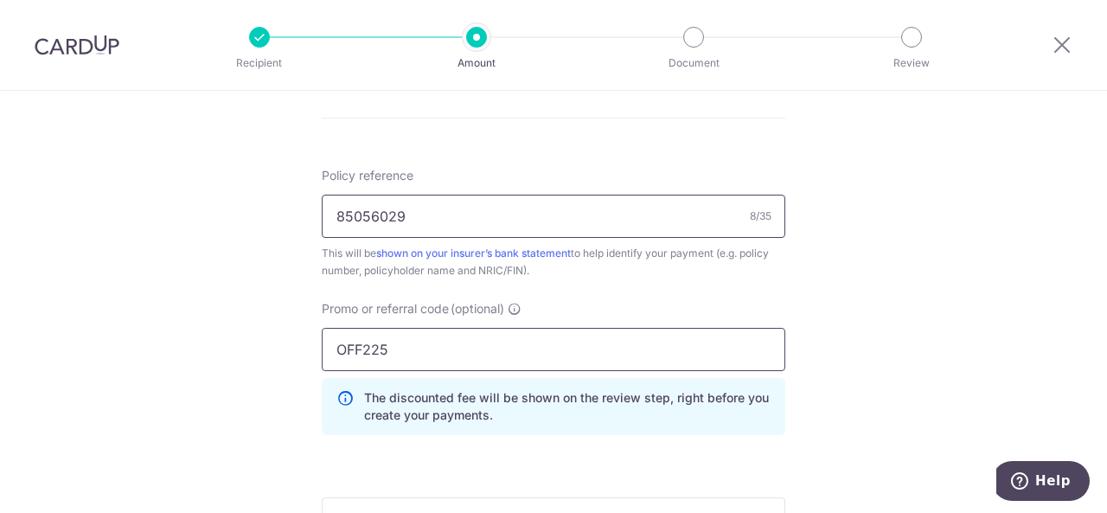
scroll to position [1286, 0]
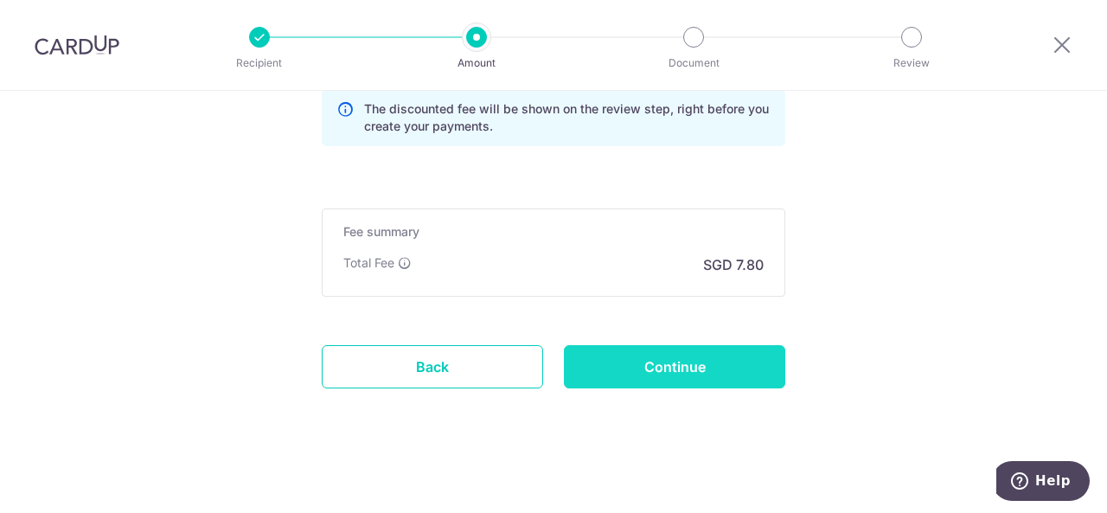
type input "OFF225"
click at [582, 348] on input "Continue" at bounding box center [674, 366] width 221 height 43
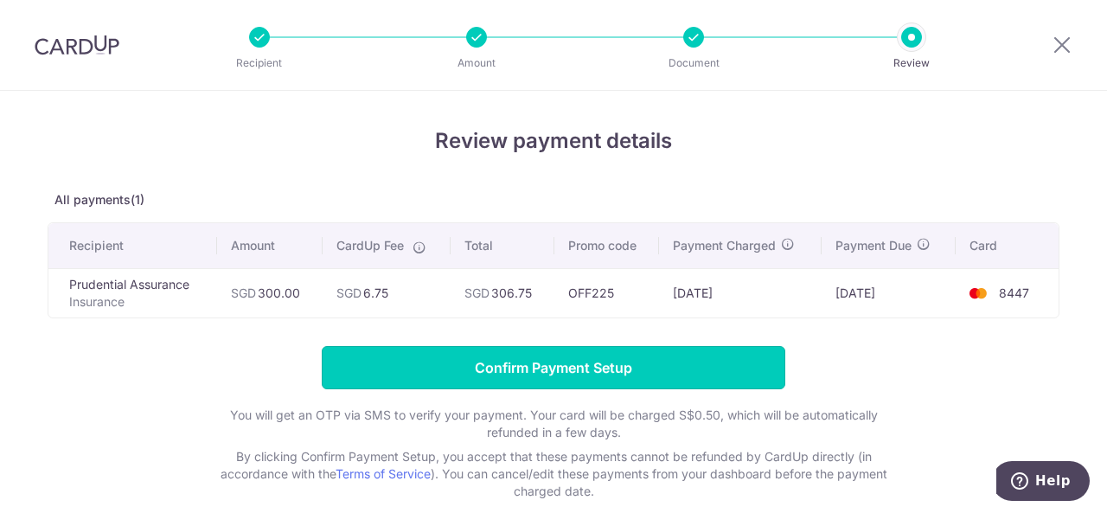
click at [582, 348] on input "Confirm Payment Setup" at bounding box center [553, 367] width 463 height 43
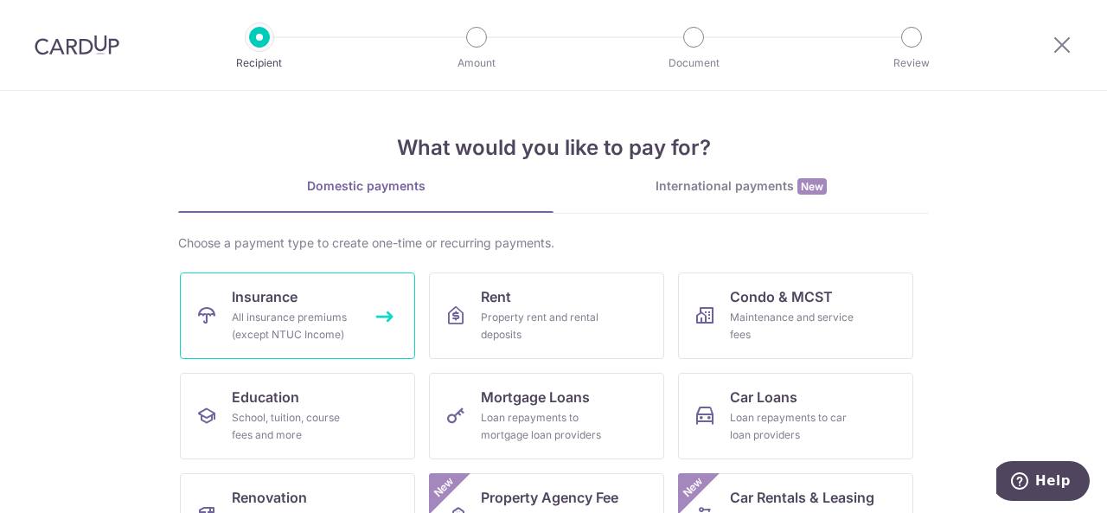
click at [318, 329] on div "All insurance premiums (except NTUC Income)" at bounding box center [294, 326] width 125 height 35
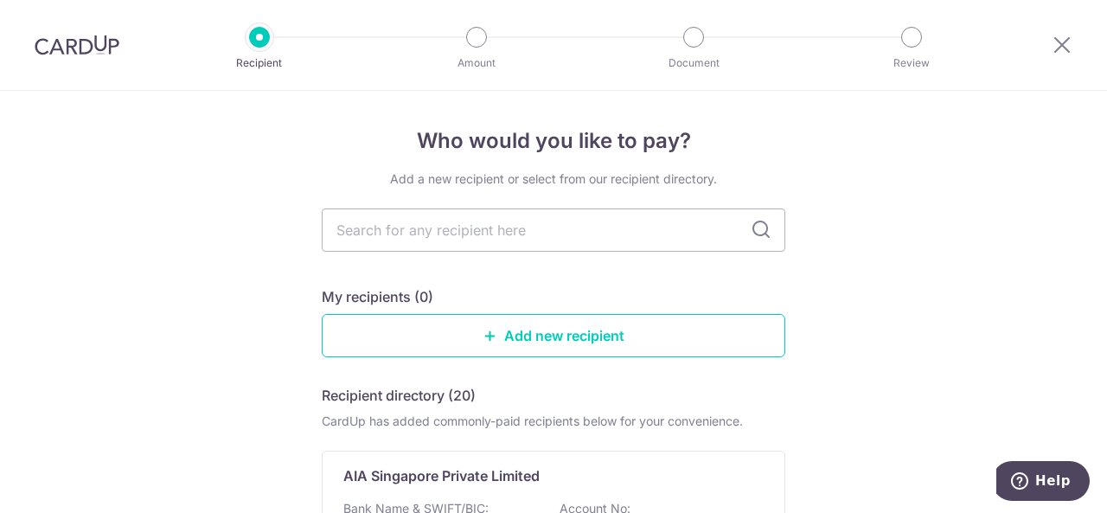
click at [559, 216] on input "text" at bounding box center [553, 229] width 463 height 43
type input "prude"
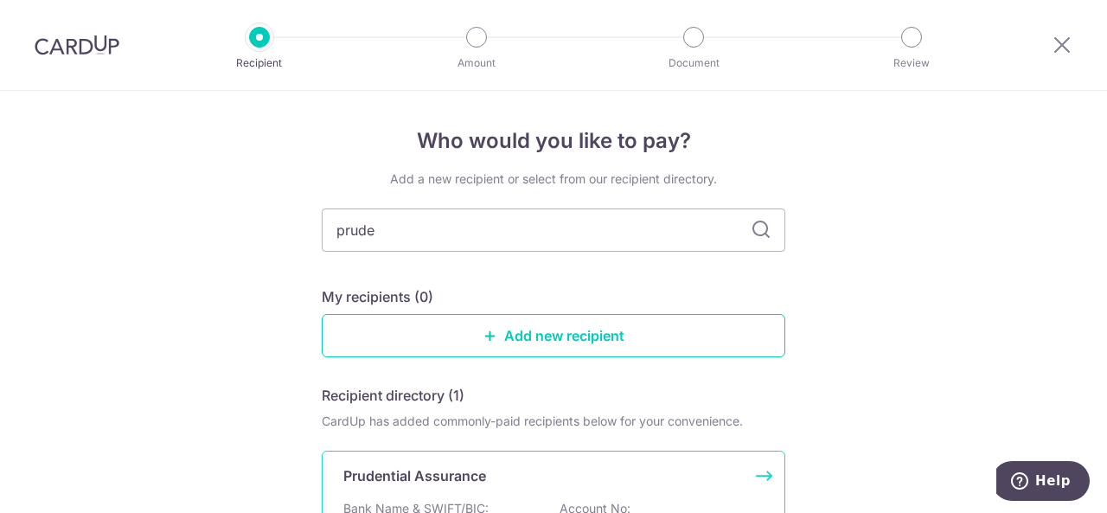
click at [536, 483] on div "Prudential Assurance" at bounding box center [542, 475] width 399 height 21
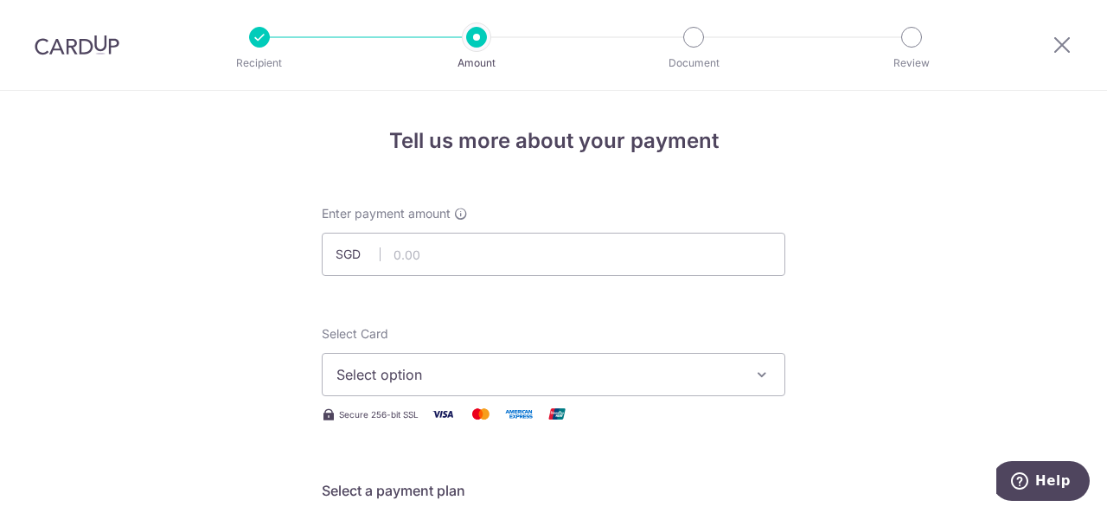
click at [606, 256] on input "text" at bounding box center [553, 254] width 463 height 43
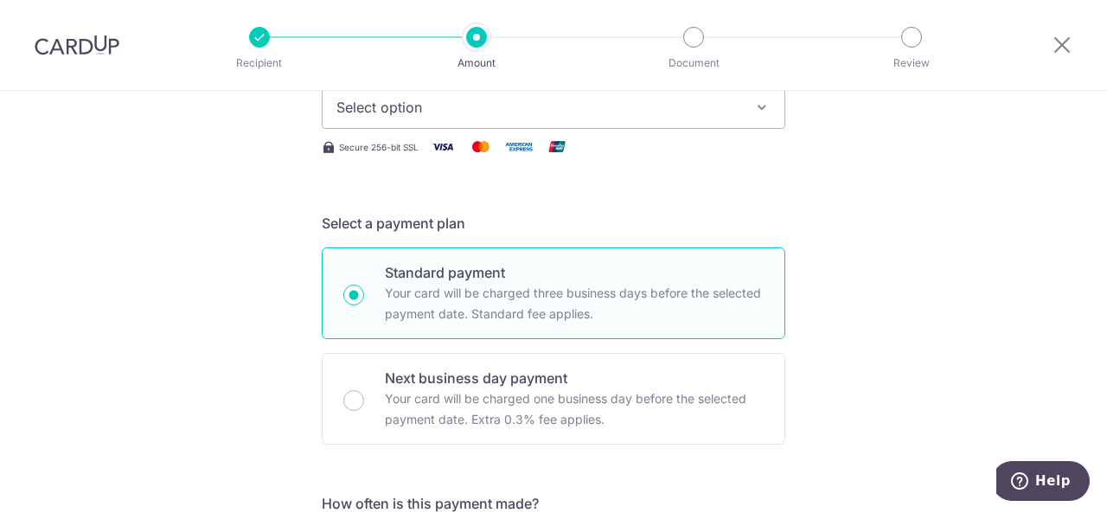
scroll to position [270, 0]
type input "300.00"
click at [721, 109] on span "Select option" at bounding box center [537, 104] width 403 height 21
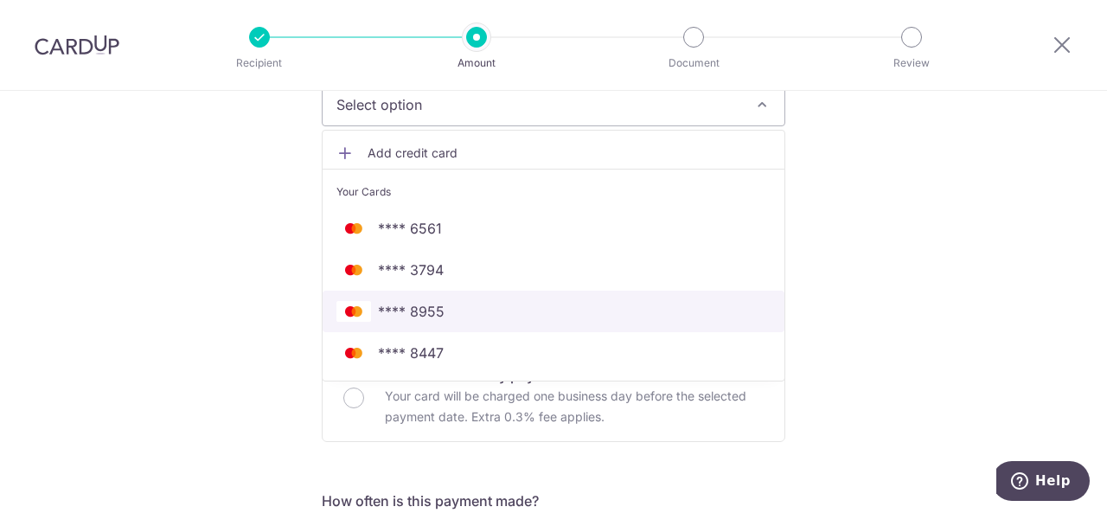
click at [521, 301] on span "**** 8955" at bounding box center [553, 311] width 434 height 21
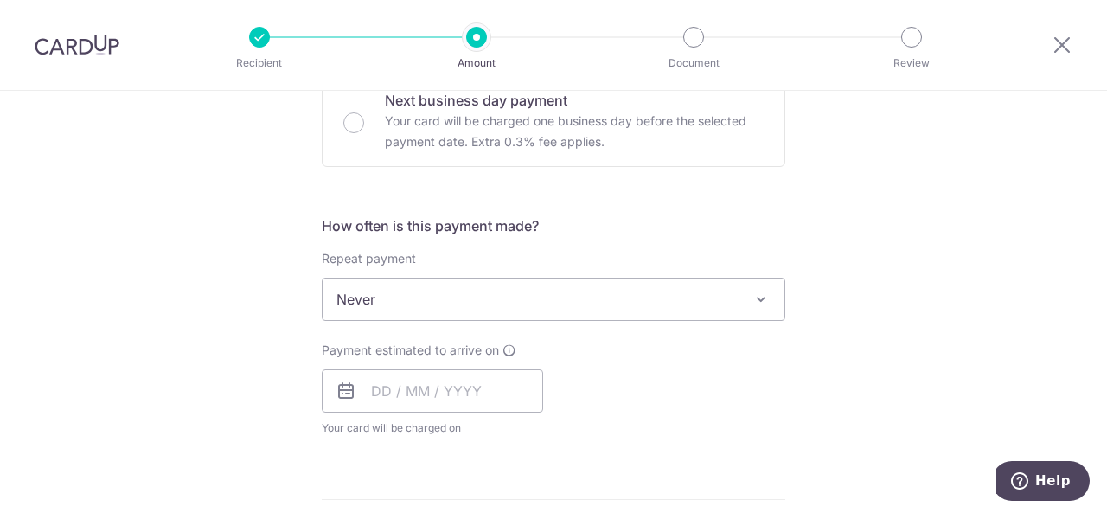
scroll to position [548, 0]
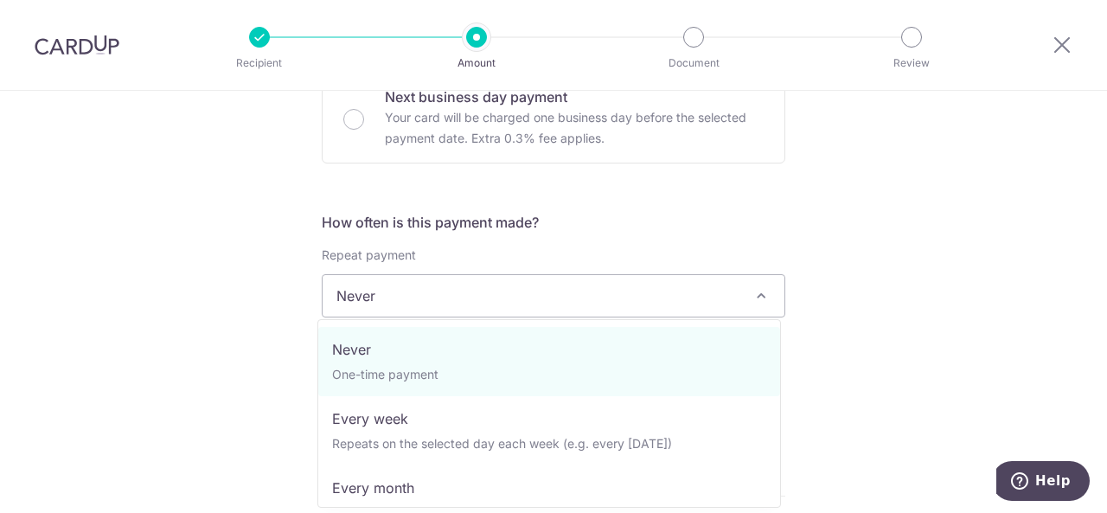
click at [521, 299] on span "Never" at bounding box center [554, 296] width 462 height 42
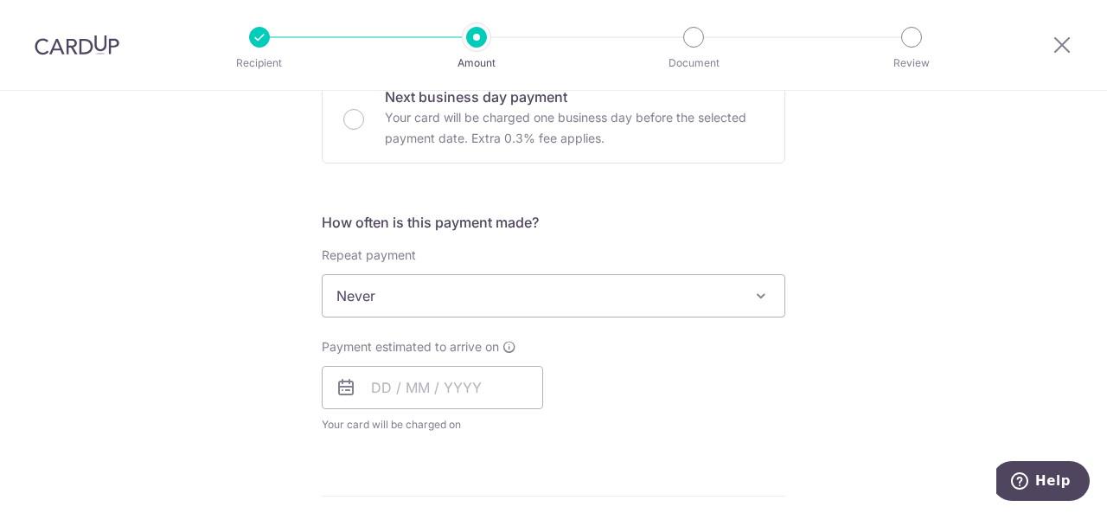
click at [516, 293] on span "Never" at bounding box center [554, 296] width 462 height 42
click at [441, 393] on input "text" at bounding box center [432, 387] width 221 height 43
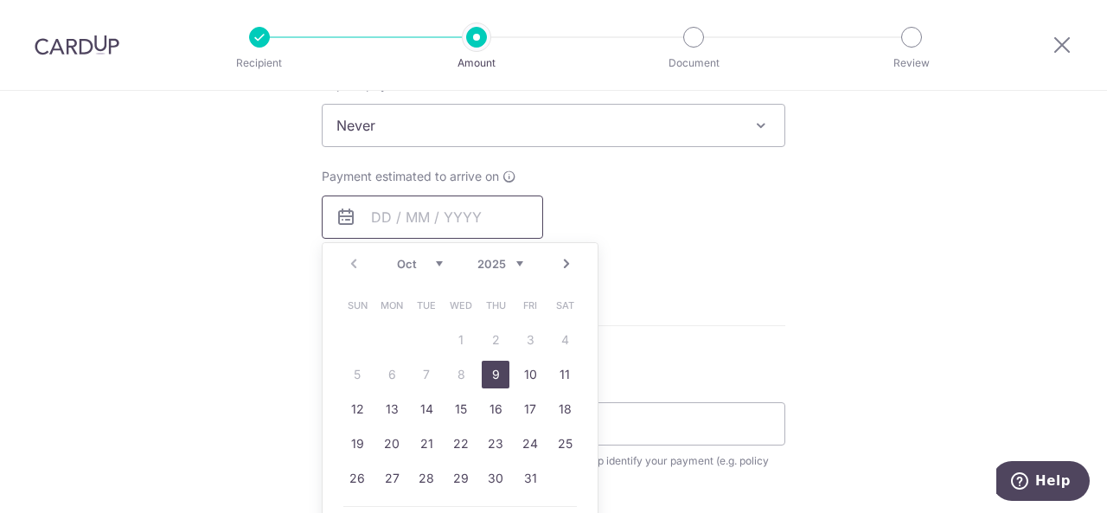
scroll to position [723, 0]
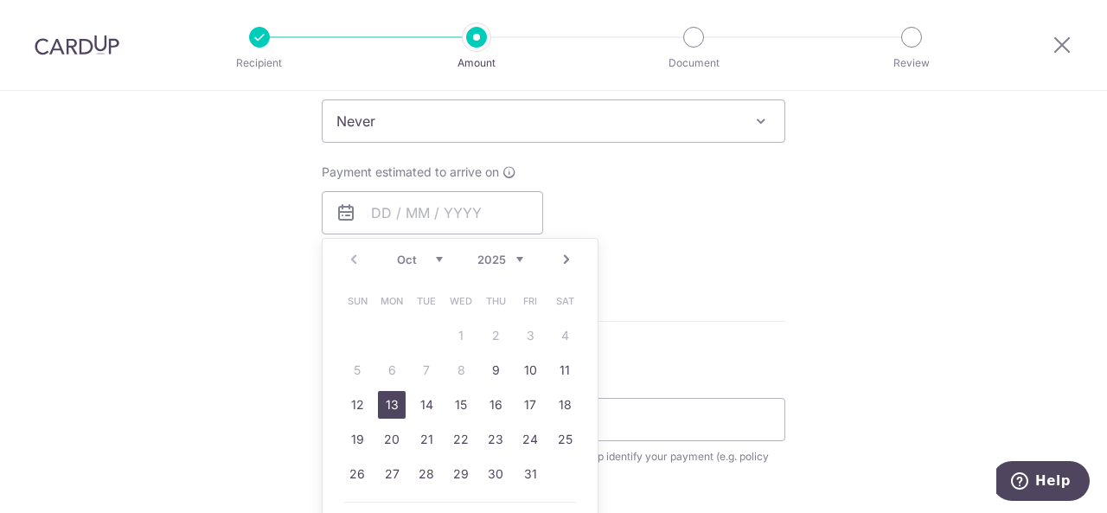
click at [395, 404] on link "13" at bounding box center [392, 405] width 28 height 28
type input "13/10/2025"
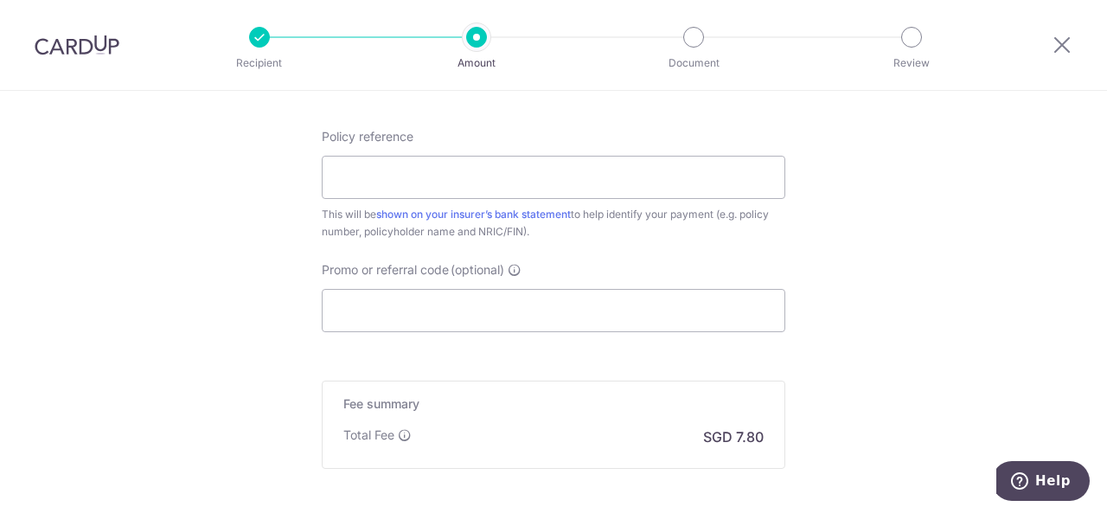
scroll to position [1040, 0]
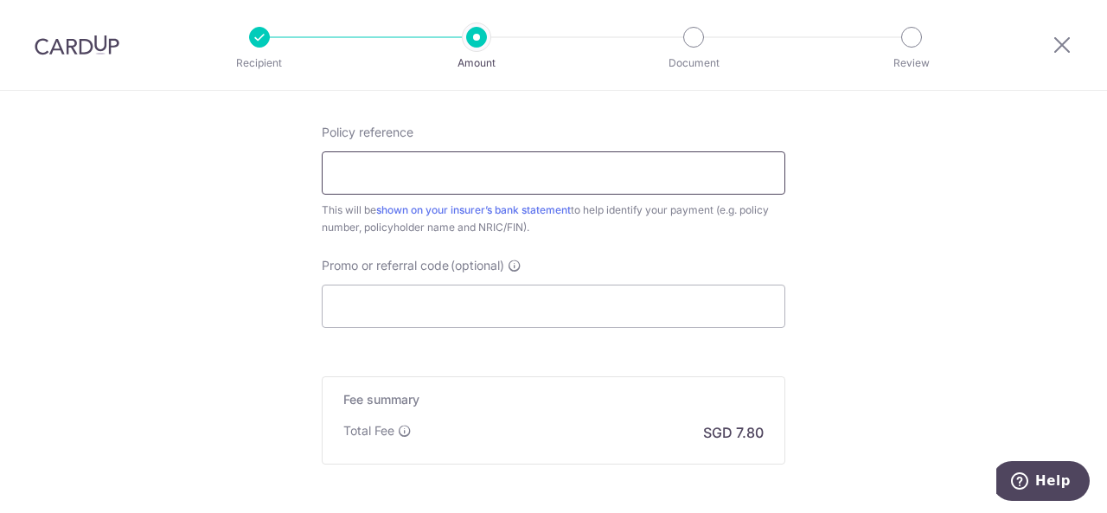
click at [598, 151] on input "Policy reference" at bounding box center [553, 172] width 463 height 43
paste input "85350538"
type input "85350538"
click at [619, 299] on input "Promo or referral code (optional)" at bounding box center [553, 305] width 463 height 43
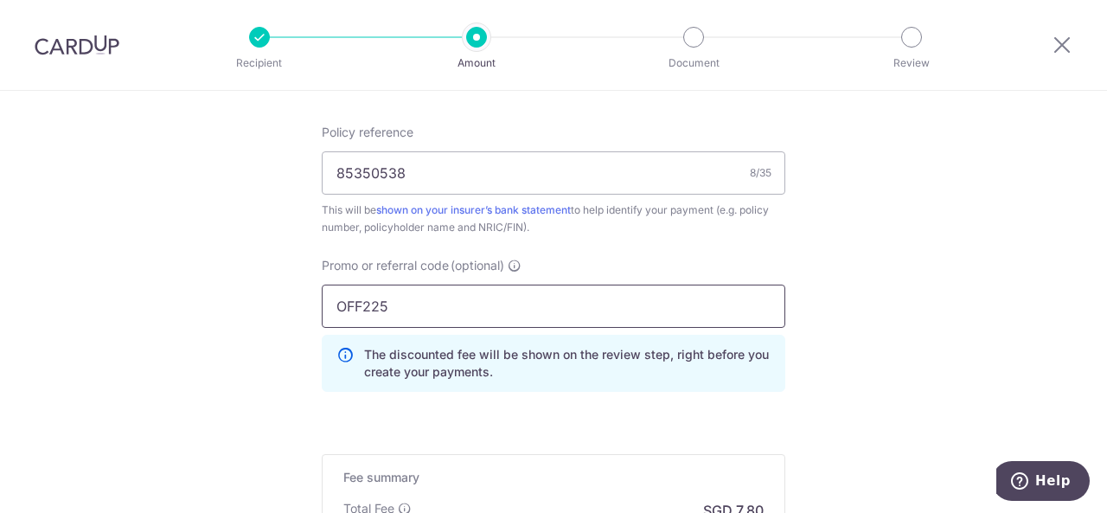
scroll to position [1286, 0]
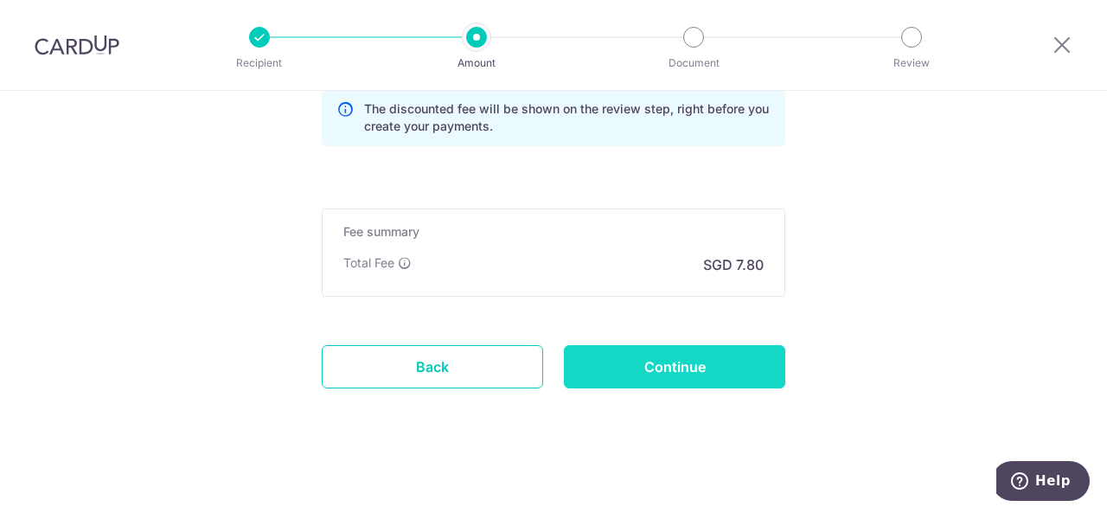
type input "OFF225"
click at [648, 350] on input "Continue" at bounding box center [674, 366] width 221 height 43
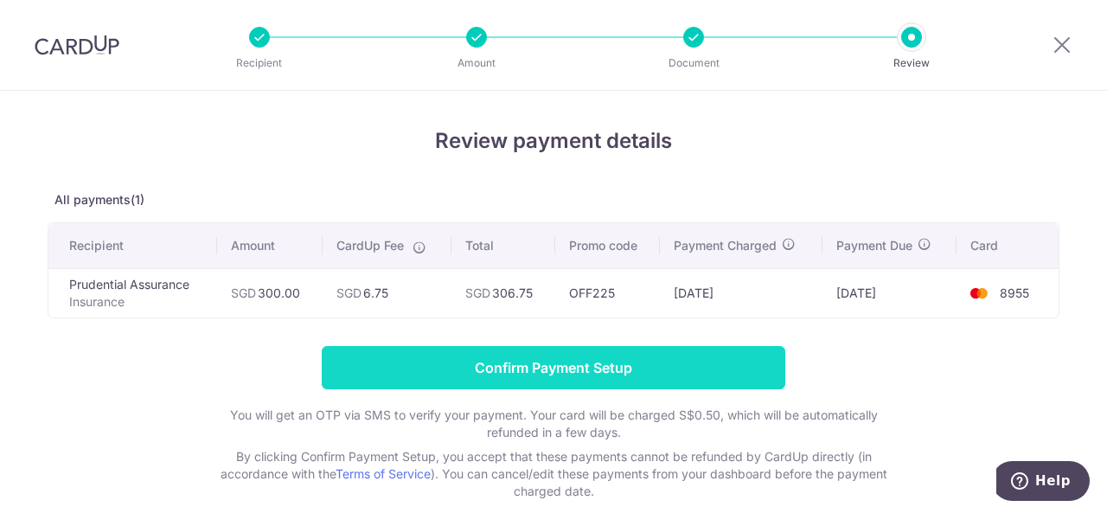
click at [547, 369] on input "Confirm Payment Setup" at bounding box center [553, 367] width 463 height 43
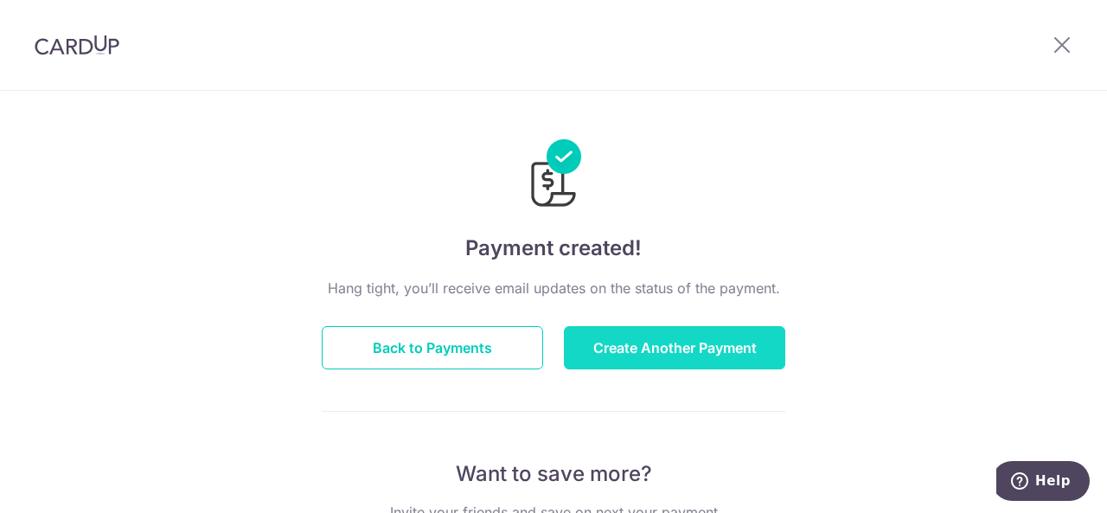
click at [633, 341] on button "Create Another Payment" at bounding box center [674, 347] width 221 height 43
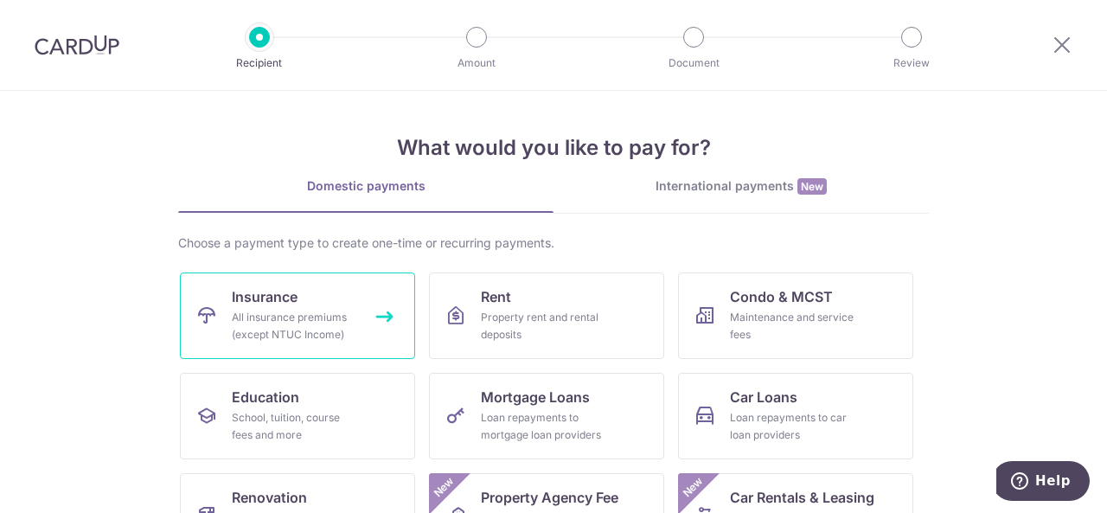
click at [386, 333] on link "Insurance All insurance premiums (except NTUC Income)" at bounding box center [297, 315] width 235 height 86
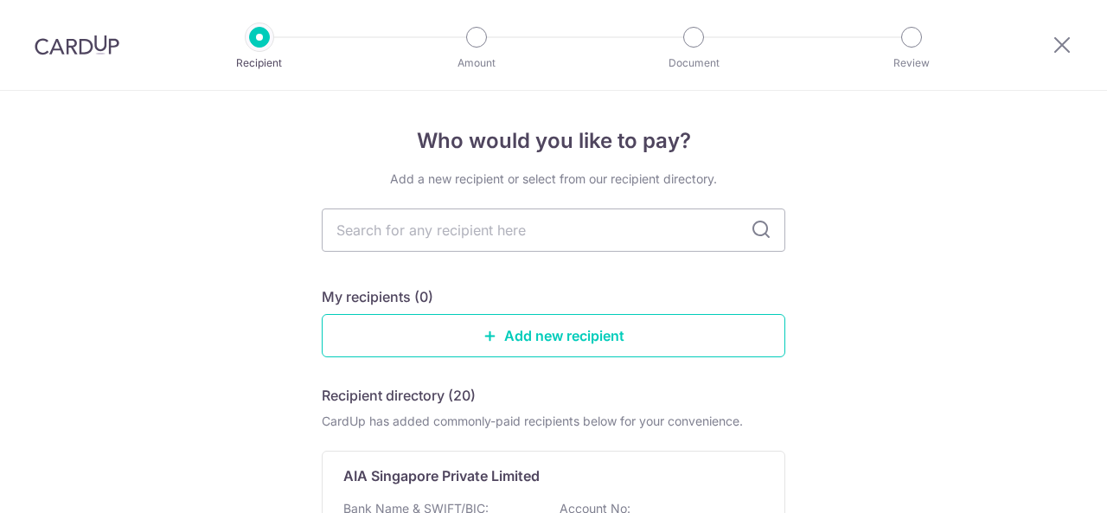
click at [602, 227] on input "text" at bounding box center [553, 229] width 463 height 43
type input "pruden"
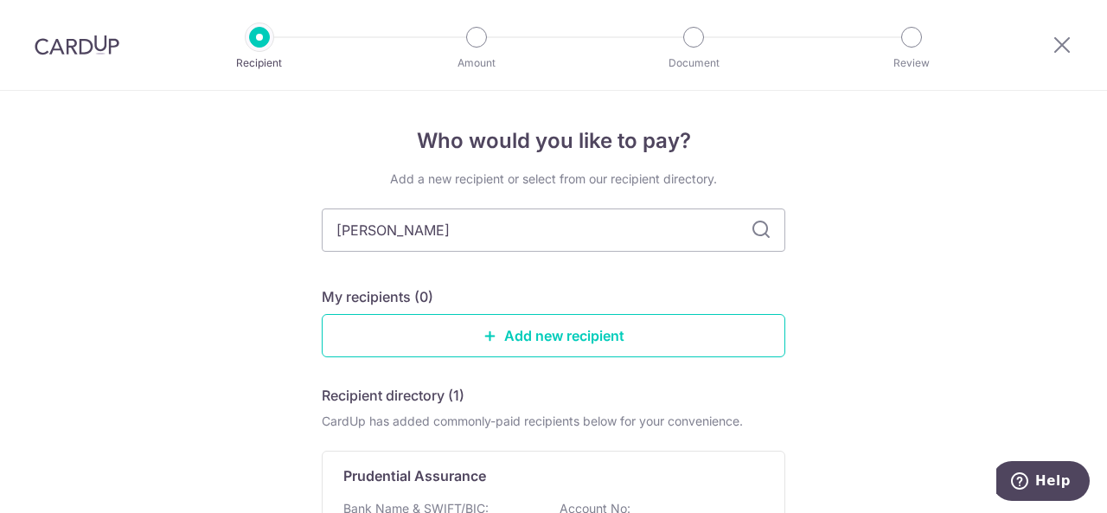
click at [524, 466] on div "Prudential Assurance" at bounding box center [542, 475] width 399 height 21
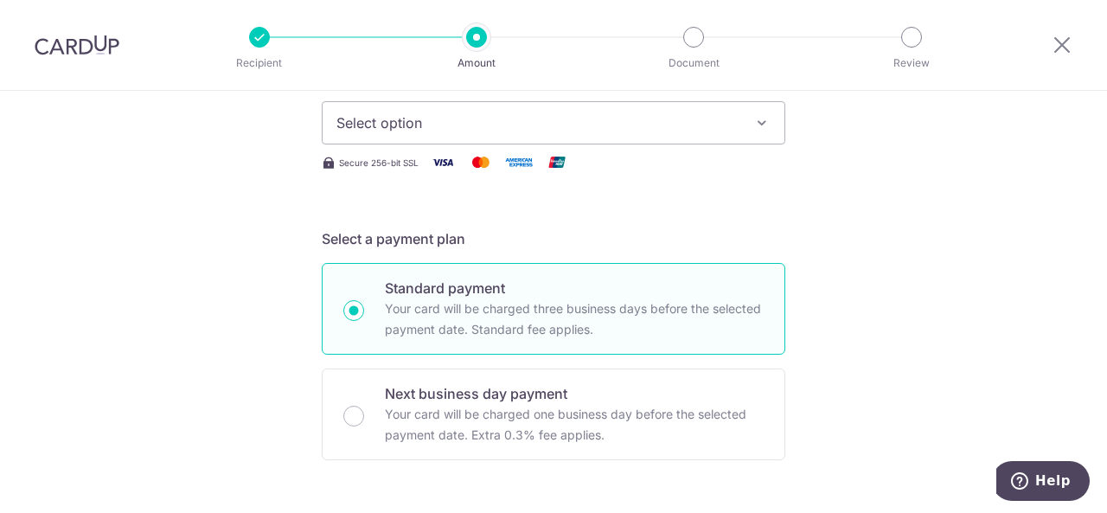
scroll to position [254, 0]
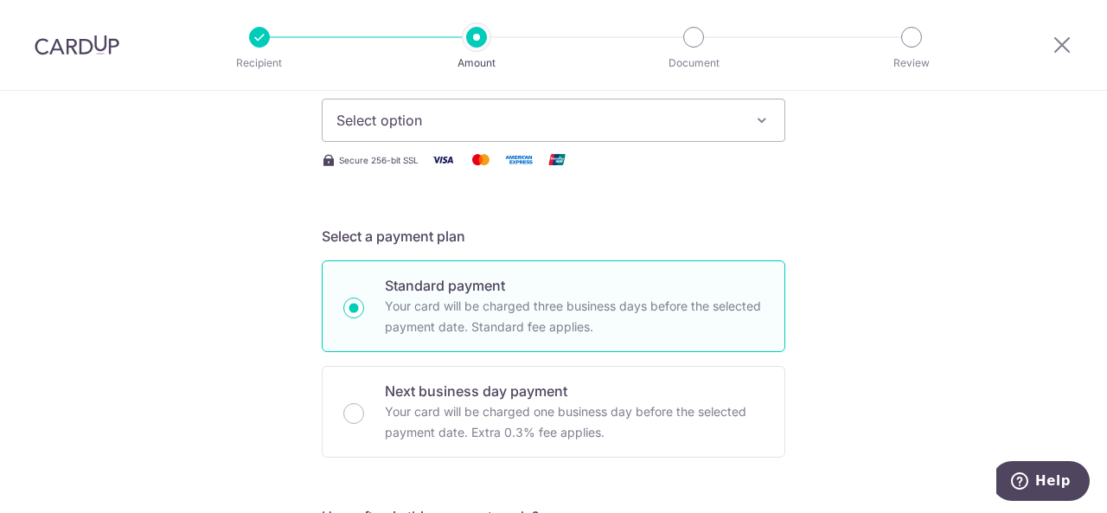
type input "300.00"
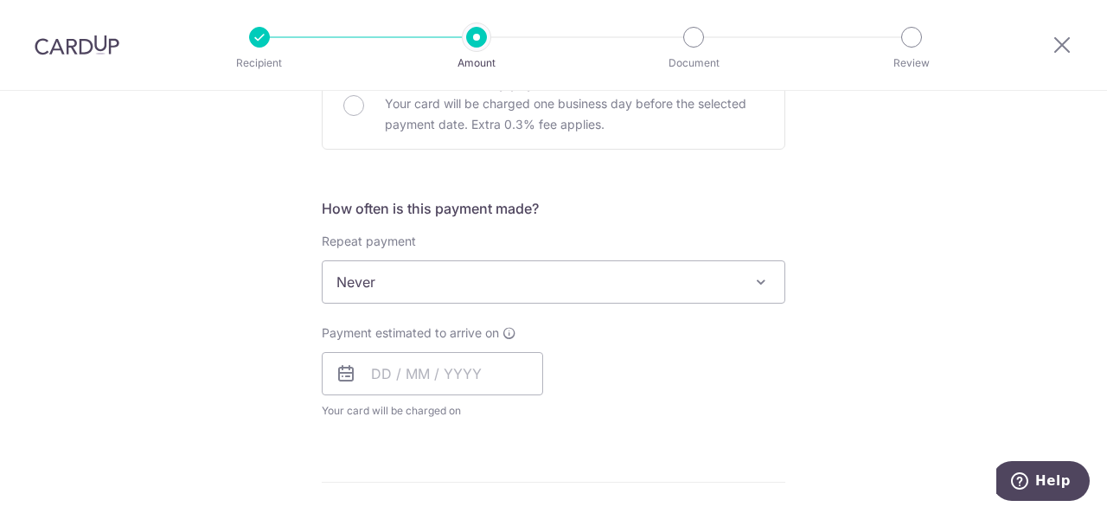
scroll to position [563, 0]
click at [489, 371] on input "text" at bounding box center [432, 372] width 221 height 43
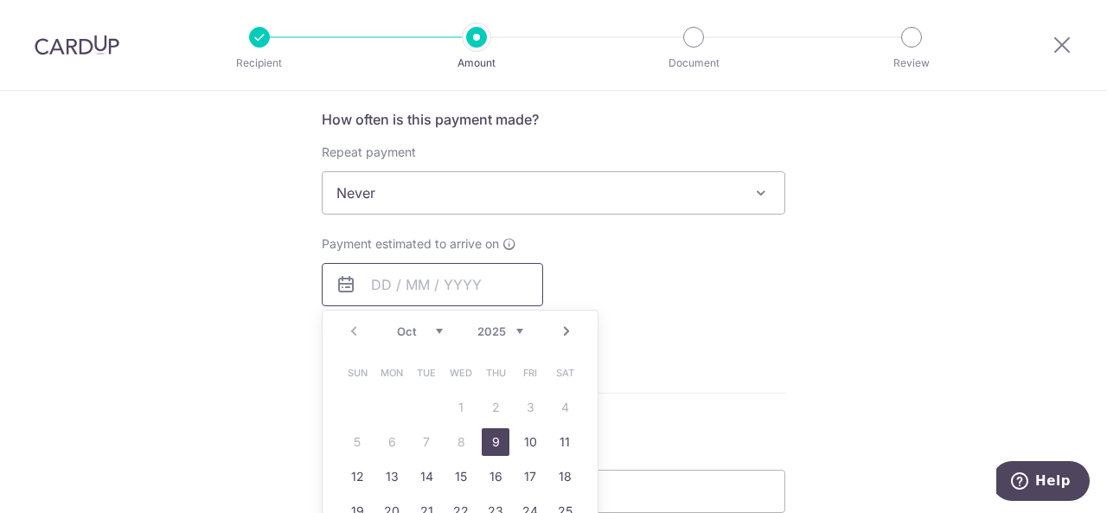
scroll to position [655, 0]
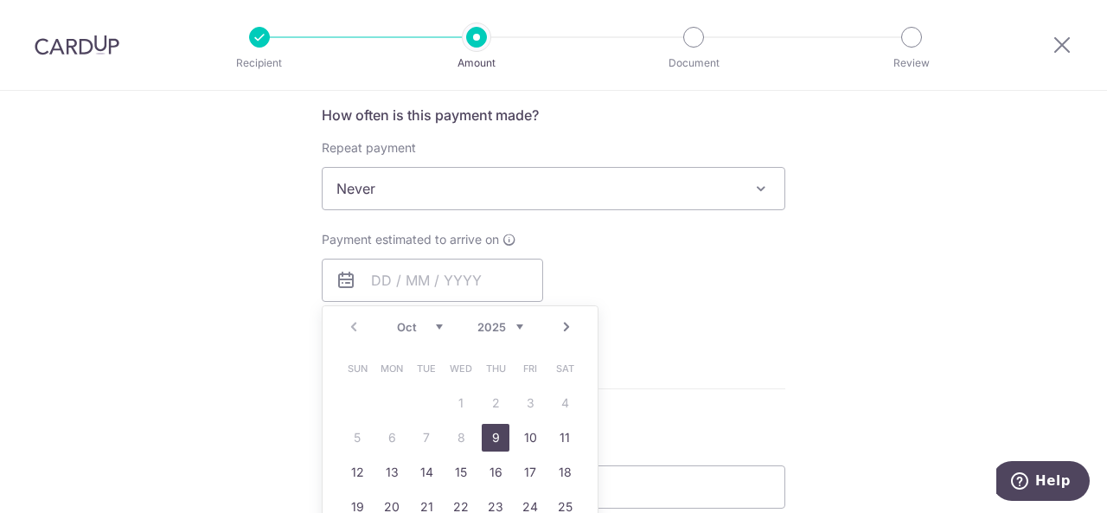
click at [495, 438] on link "9" at bounding box center [496, 438] width 28 height 28
type input "09/10/2025"
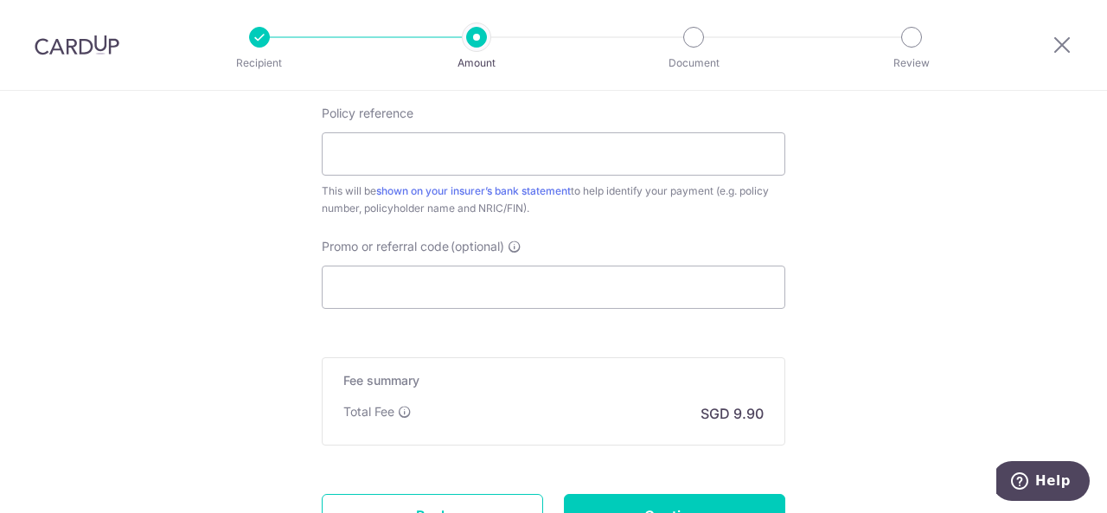
scroll to position [1026, 0]
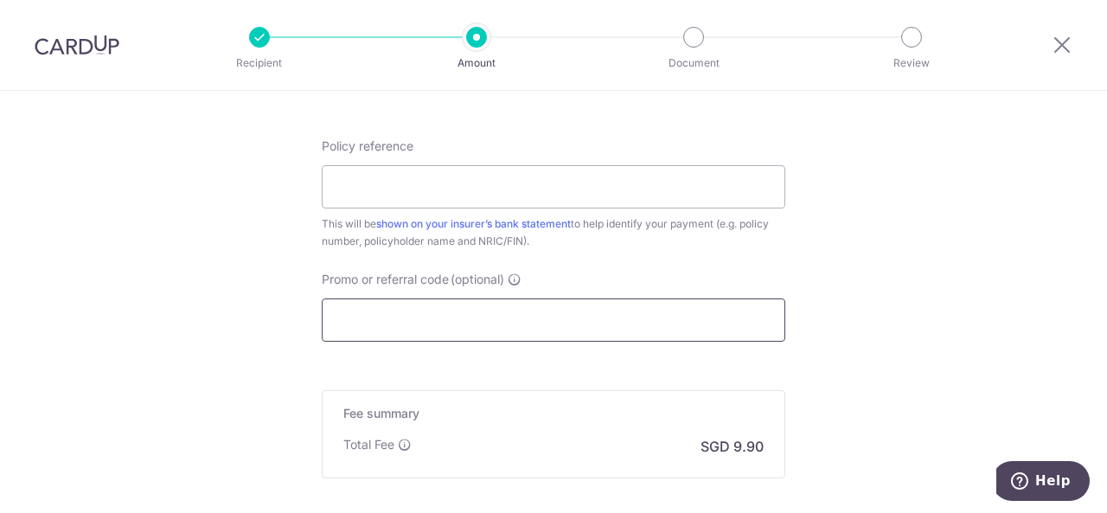
click at [594, 316] on input "Promo or referral code (optional)" at bounding box center [553, 319] width 463 height 43
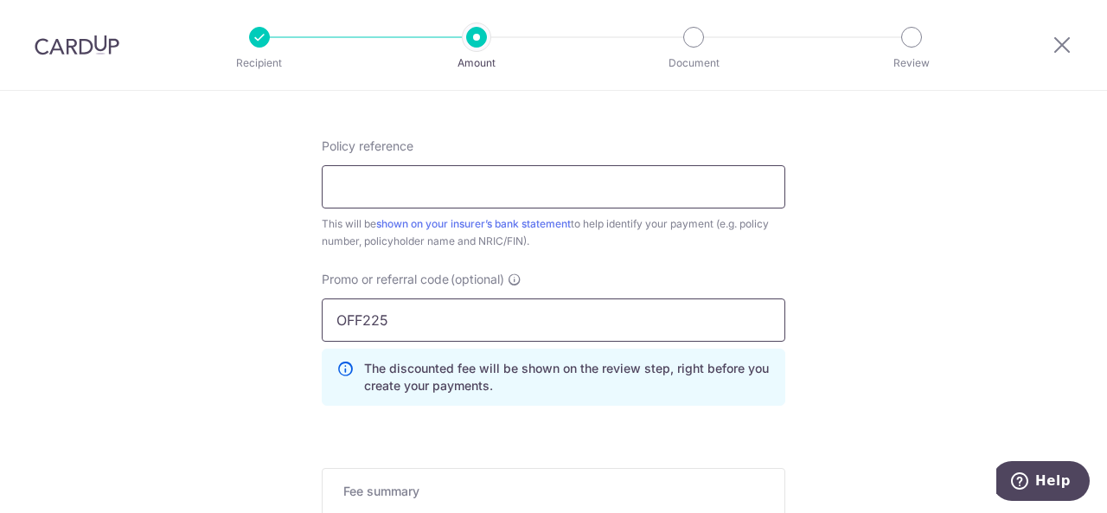
type input "OFF225"
click at [692, 189] on input "Policy reference" at bounding box center [553, 186] width 463 height 43
paste input "85056029"
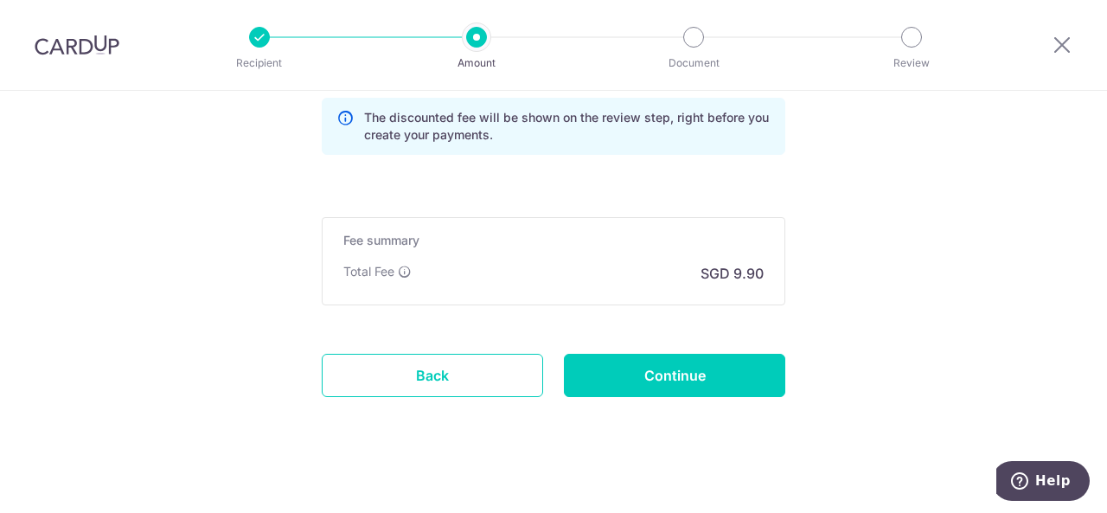
scroll to position [1280, 0]
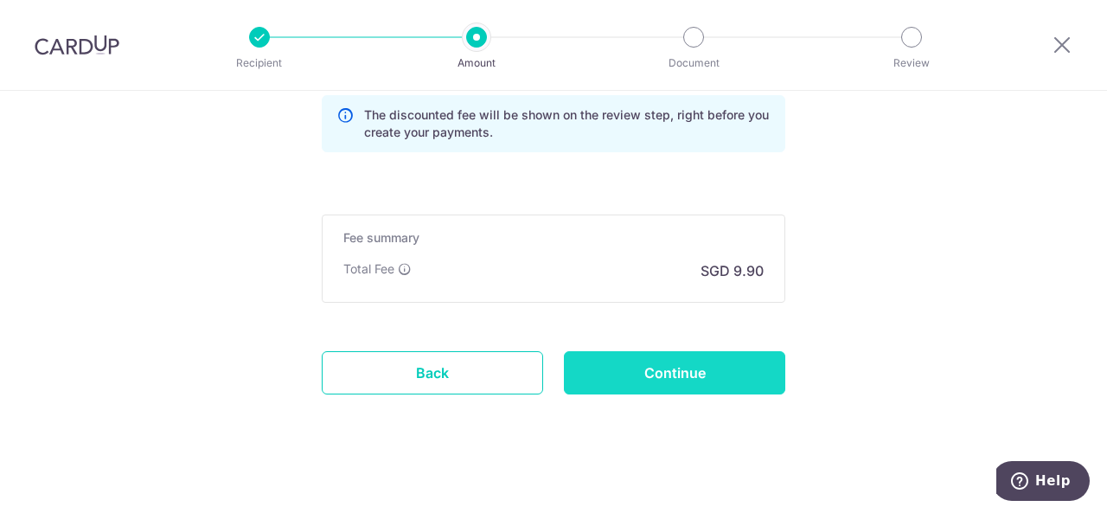
type input "85056029"
click at [680, 357] on input "Continue" at bounding box center [674, 372] width 221 height 43
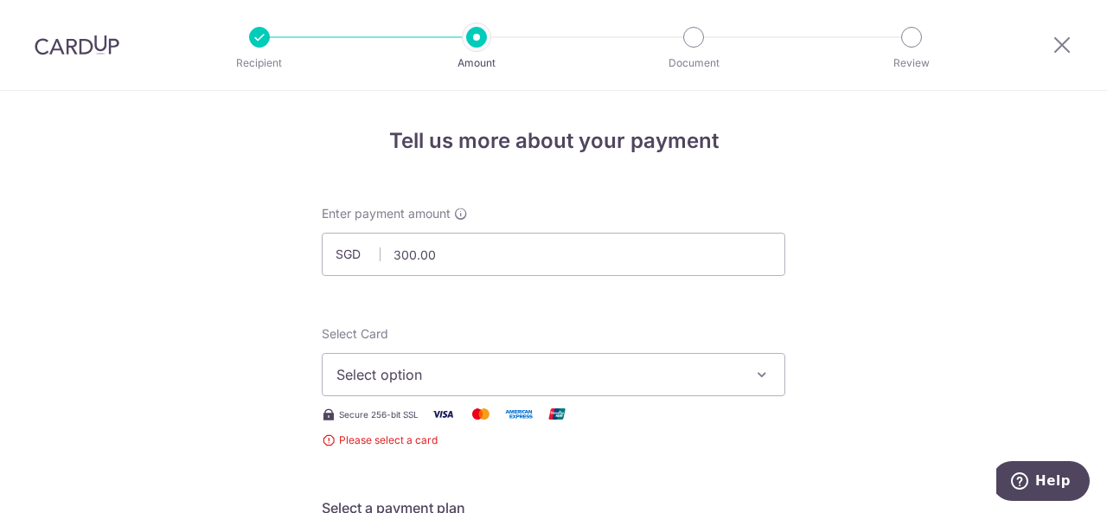
click at [612, 372] on span "Select option" at bounding box center [537, 374] width 403 height 21
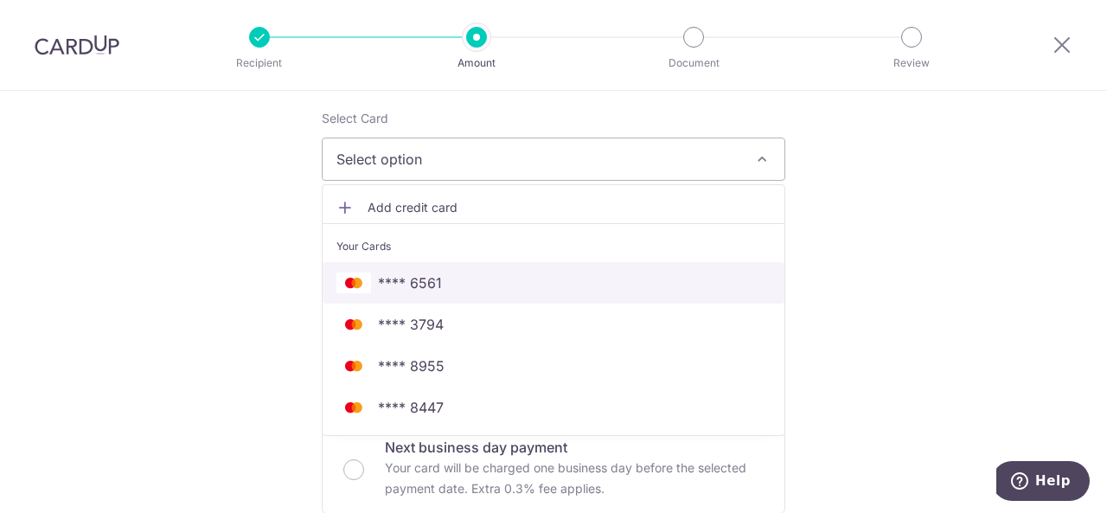
scroll to position [225, 0]
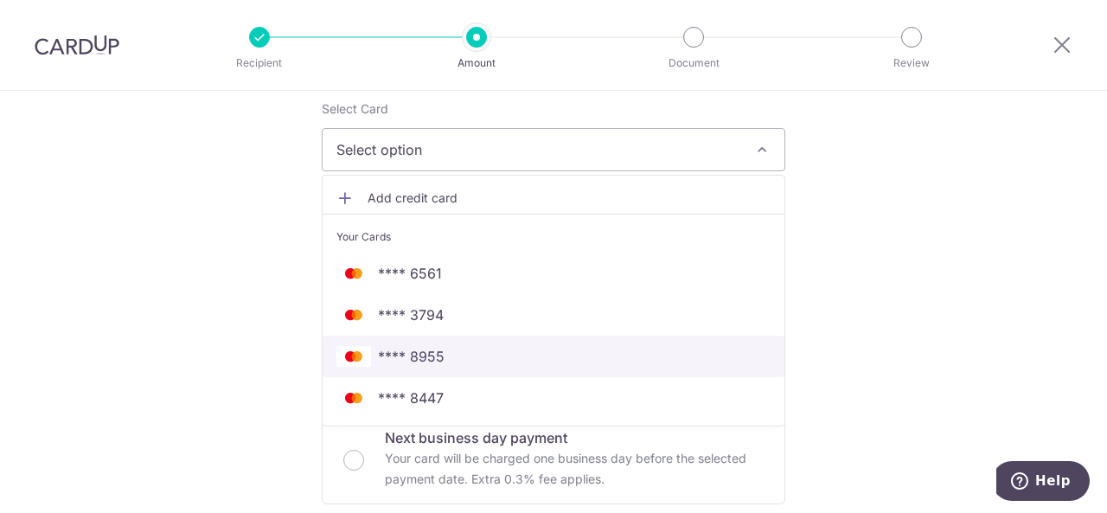
click at [485, 367] on link "**** 8955" at bounding box center [554, 357] width 462 height 42
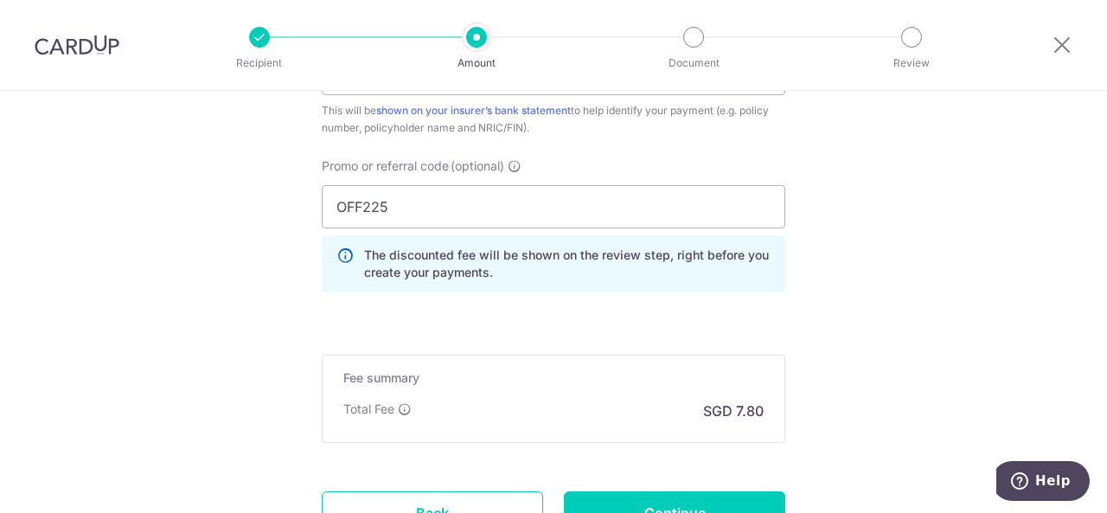
scroll to position [1185, 0]
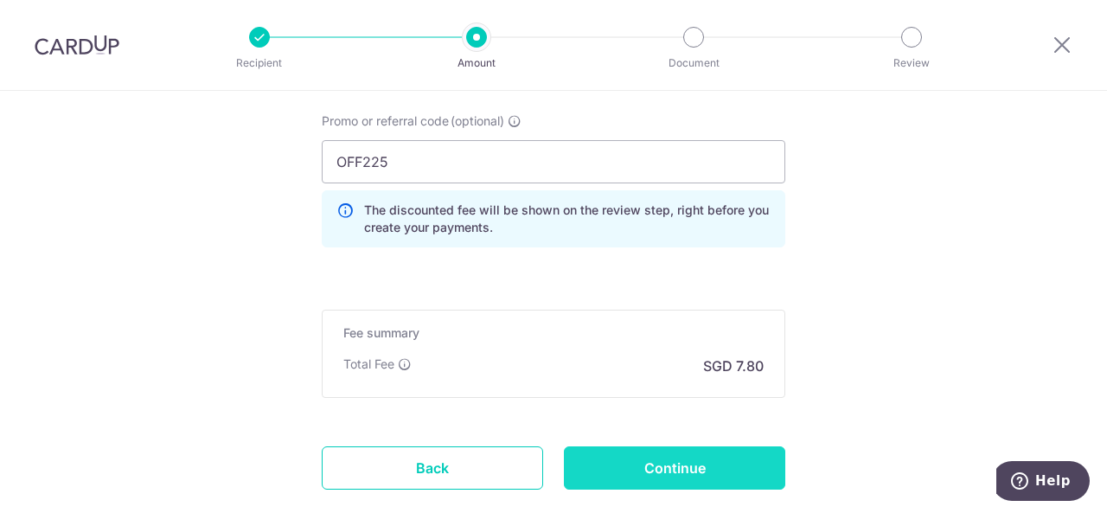
click at [629, 446] on input "Continue" at bounding box center [674, 467] width 221 height 43
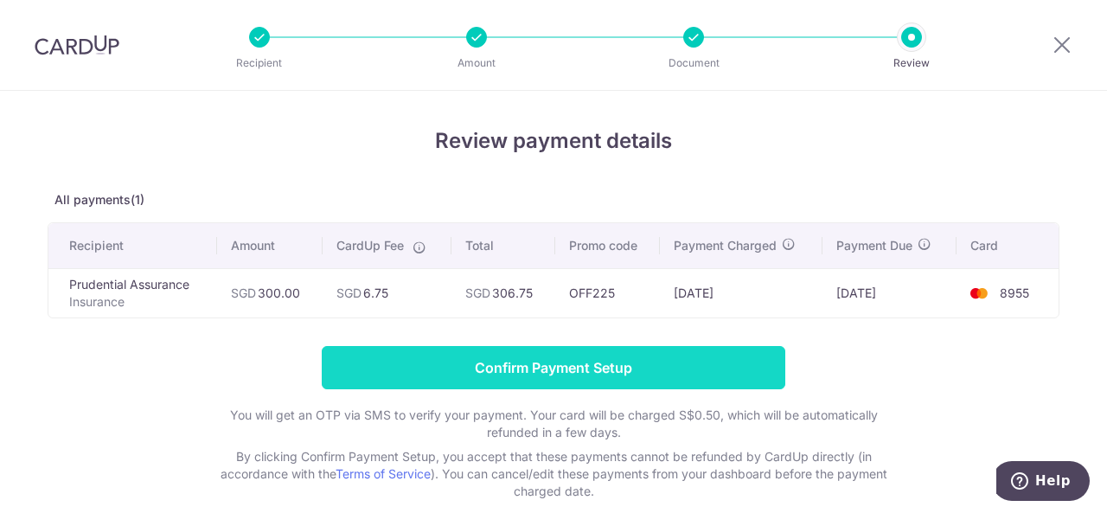
click at [640, 351] on input "Confirm Payment Setup" at bounding box center [553, 367] width 463 height 43
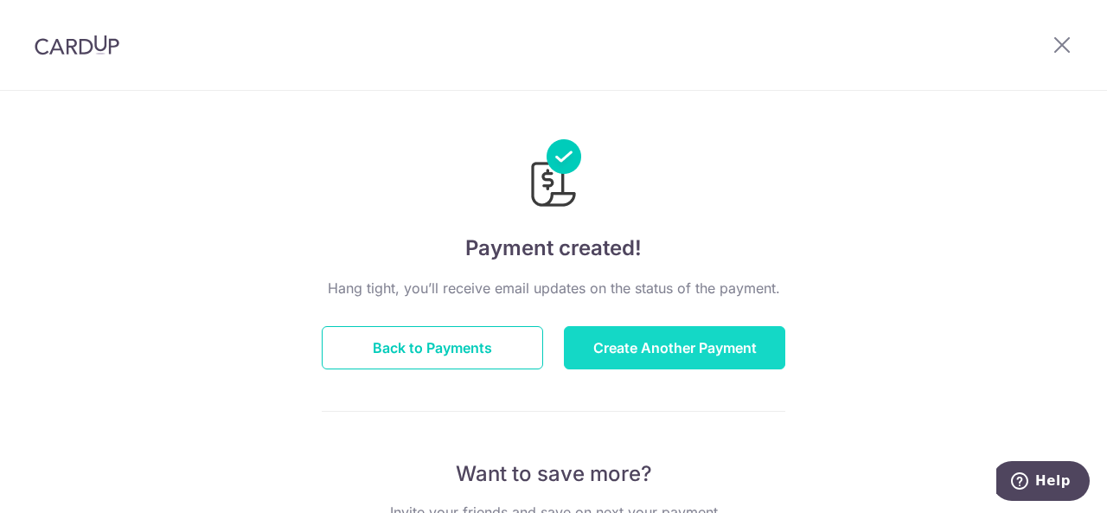
click at [642, 346] on button "Create Another Payment" at bounding box center [674, 347] width 221 height 43
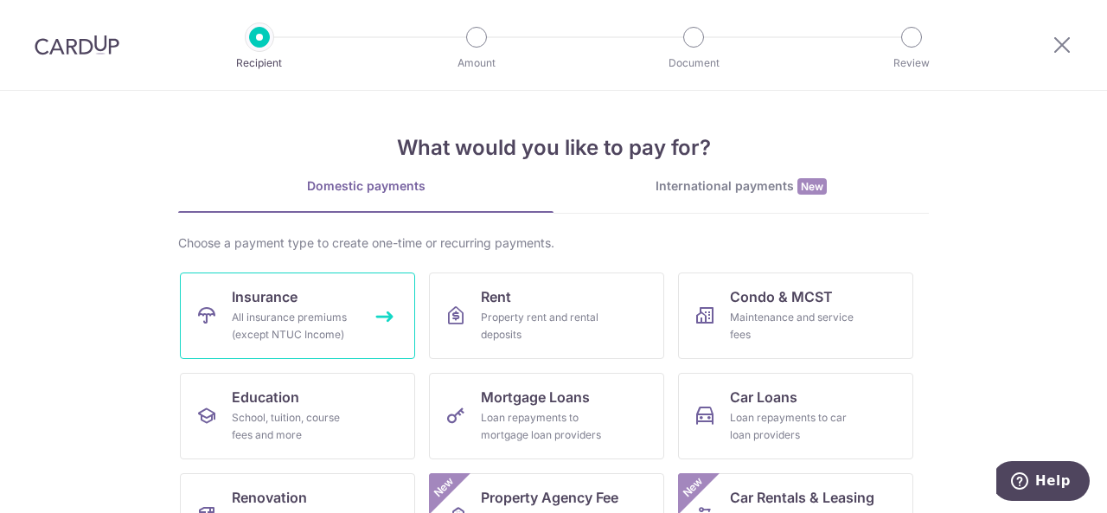
click at [289, 323] on div "All insurance premiums (except NTUC Income)" at bounding box center [294, 326] width 125 height 35
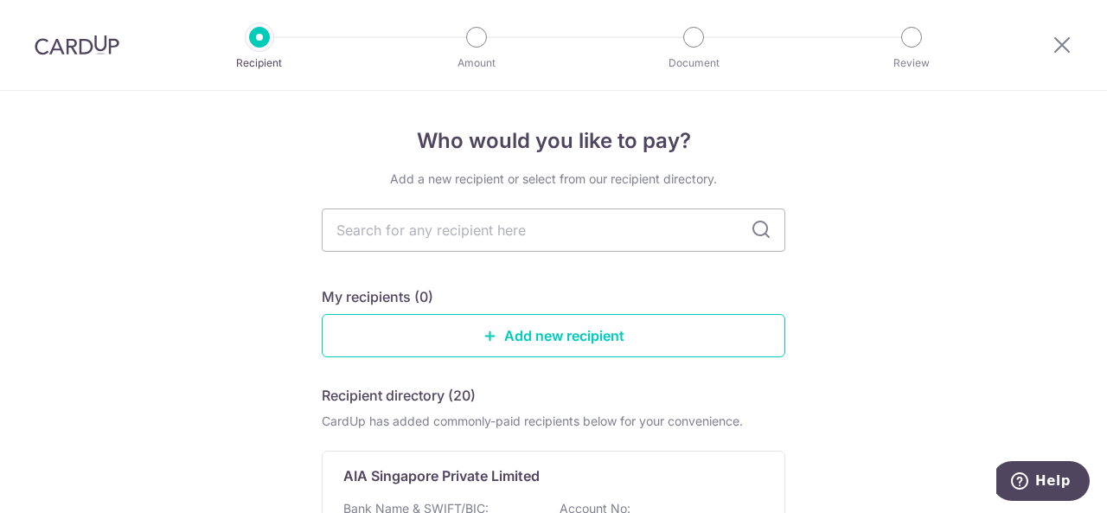
click at [528, 224] on input "text" at bounding box center [553, 229] width 463 height 43
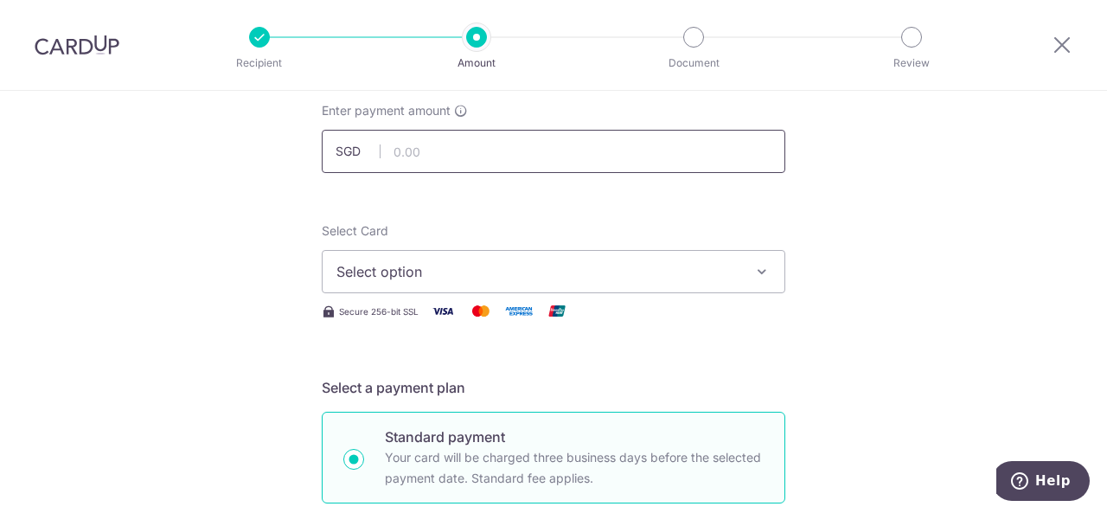
drag, startPoint x: 0, startPoint y: 0, endPoint x: 636, endPoint y: 153, distance: 654.6
click at [636, 153] on input "text" at bounding box center [553, 151] width 463 height 43
type input "300.00"
click at [698, 278] on span "Select option" at bounding box center [537, 271] width 403 height 21
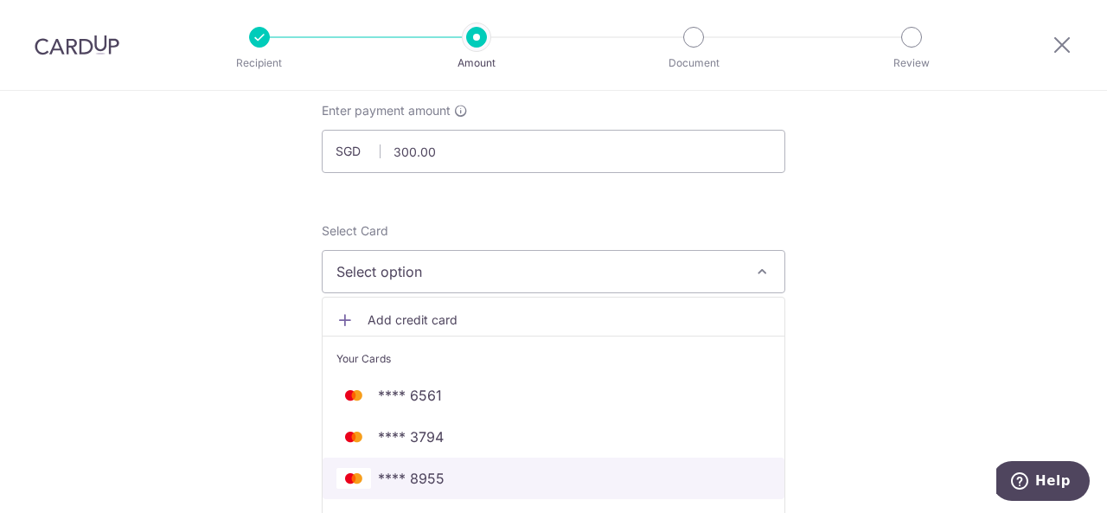
click at [540, 476] on span "**** 8955" at bounding box center [553, 478] width 434 height 21
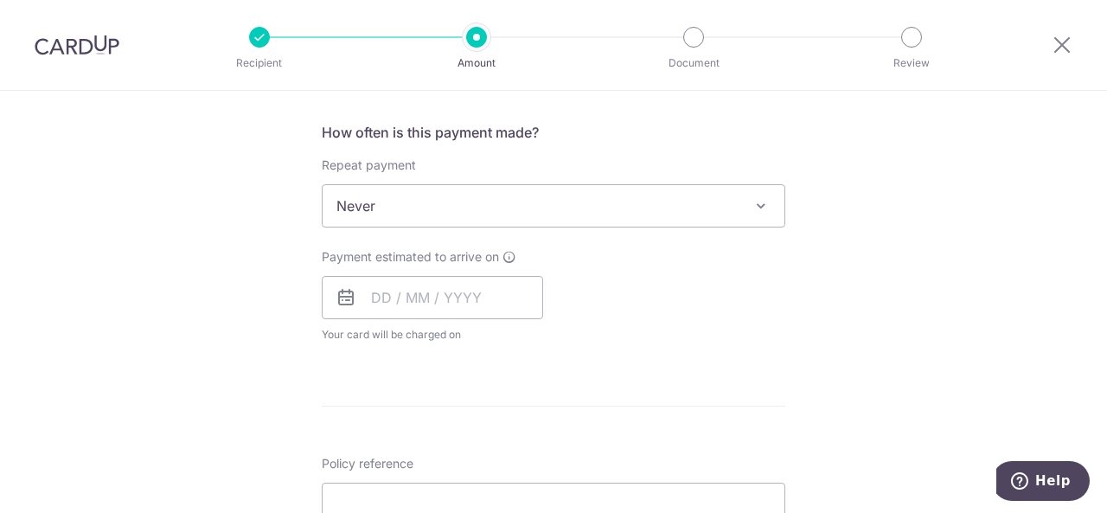
scroll to position [639, 0]
click at [443, 307] on input "text" at bounding box center [432, 296] width 221 height 43
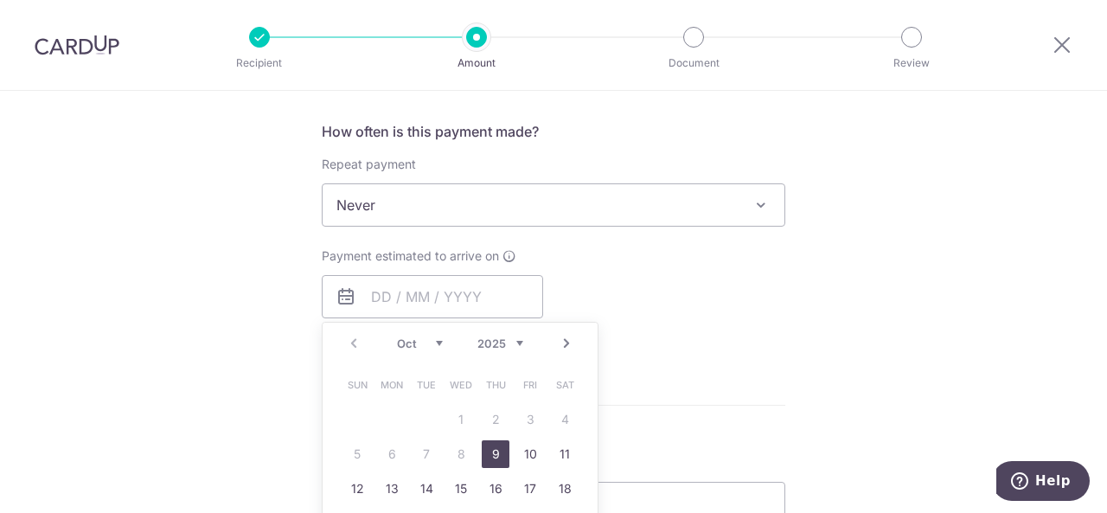
click at [486, 446] on link "9" at bounding box center [496, 454] width 28 height 28
type input "09/10/2025"
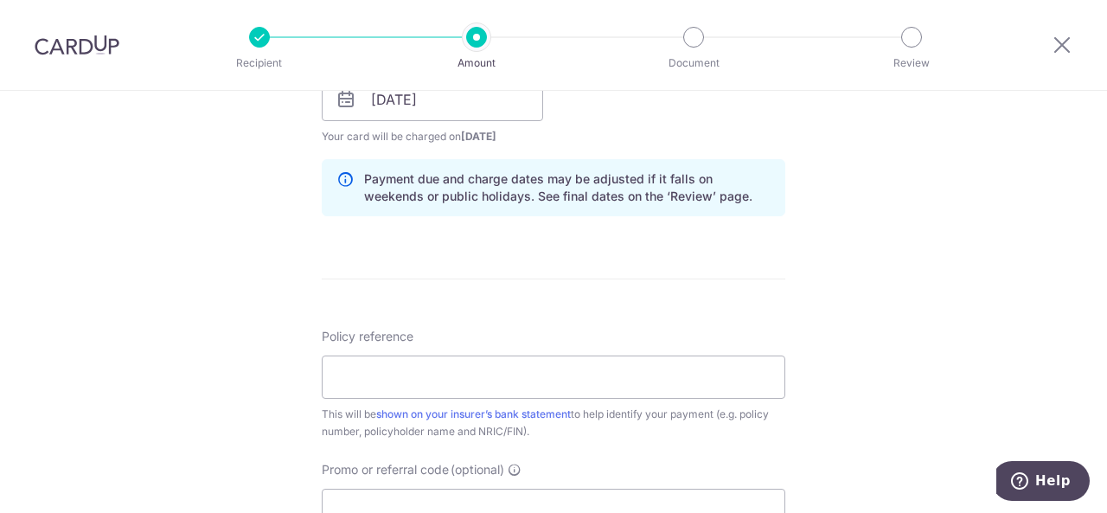
scroll to position [880, 0]
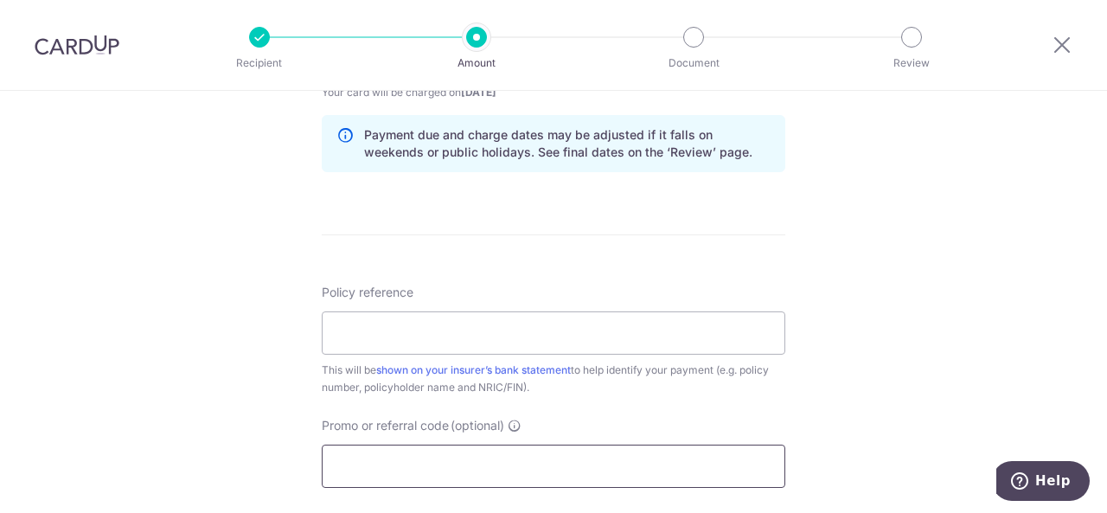
click at [509, 463] on input "Promo or referral code (optional)" at bounding box center [553, 465] width 463 height 43
paste input "U125559591"
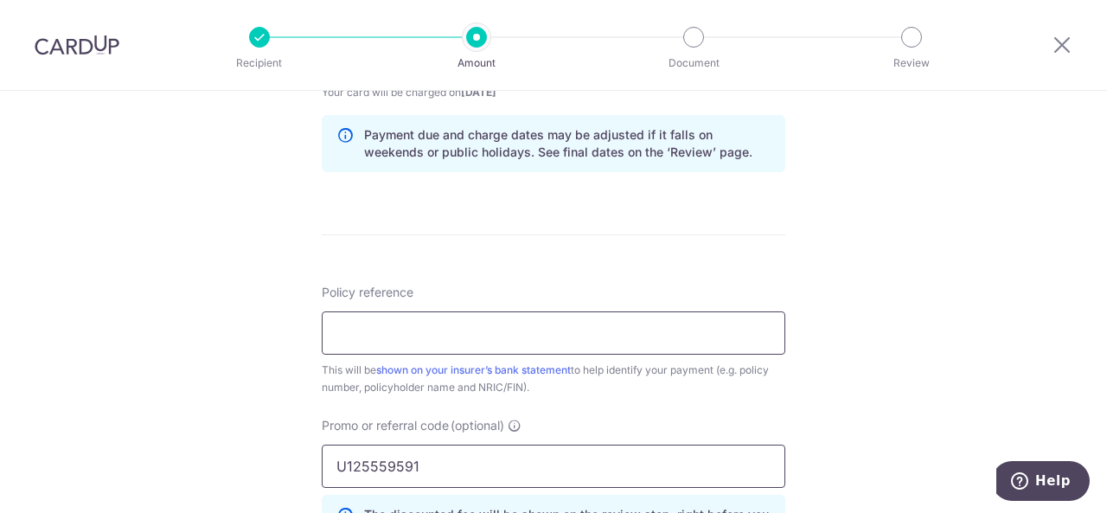
type input "U125559591"
click at [527, 322] on input "Policy reference" at bounding box center [553, 332] width 463 height 43
paste input "U125559591"
type input "U125559591"
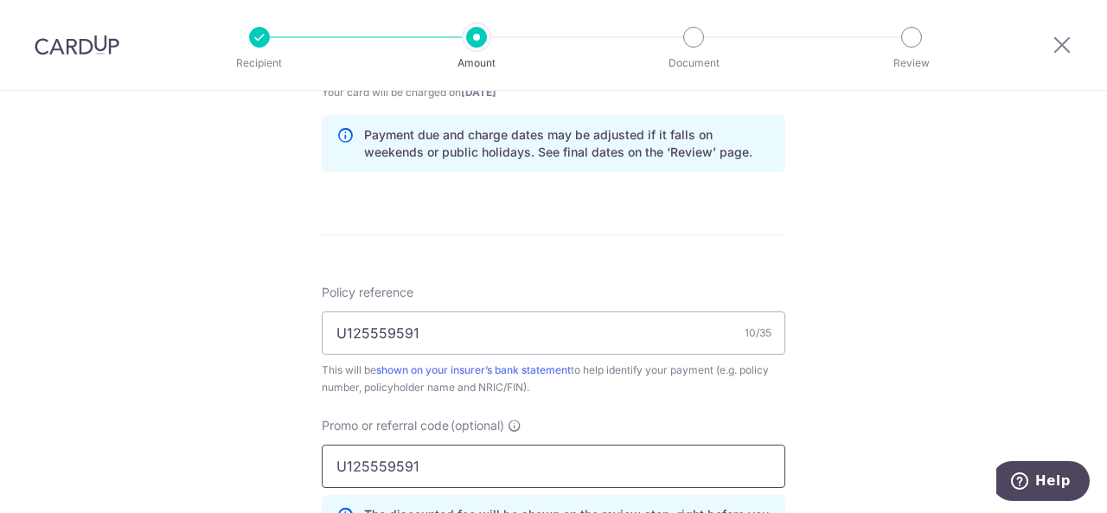
click at [512, 457] on input "U125559591" at bounding box center [553, 465] width 463 height 43
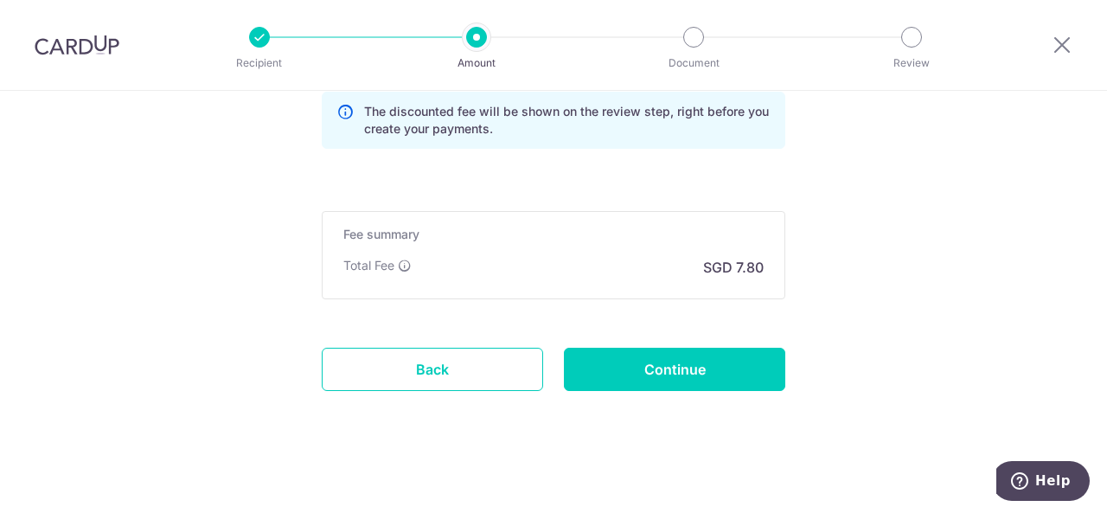
scroll to position [1285, 0]
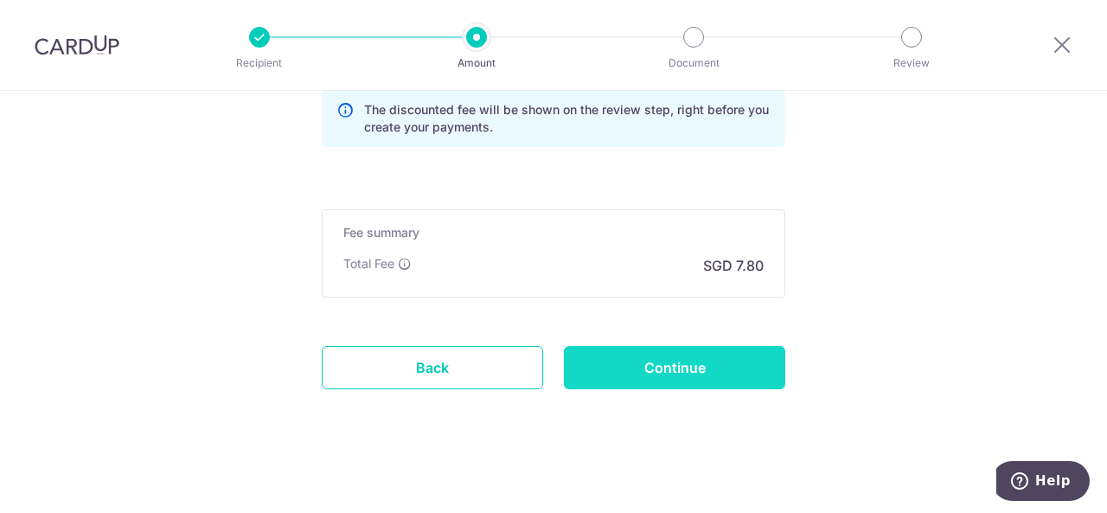
type input "OFF225"
click at [623, 349] on input "Continue" at bounding box center [674, 367] width 221 height 43
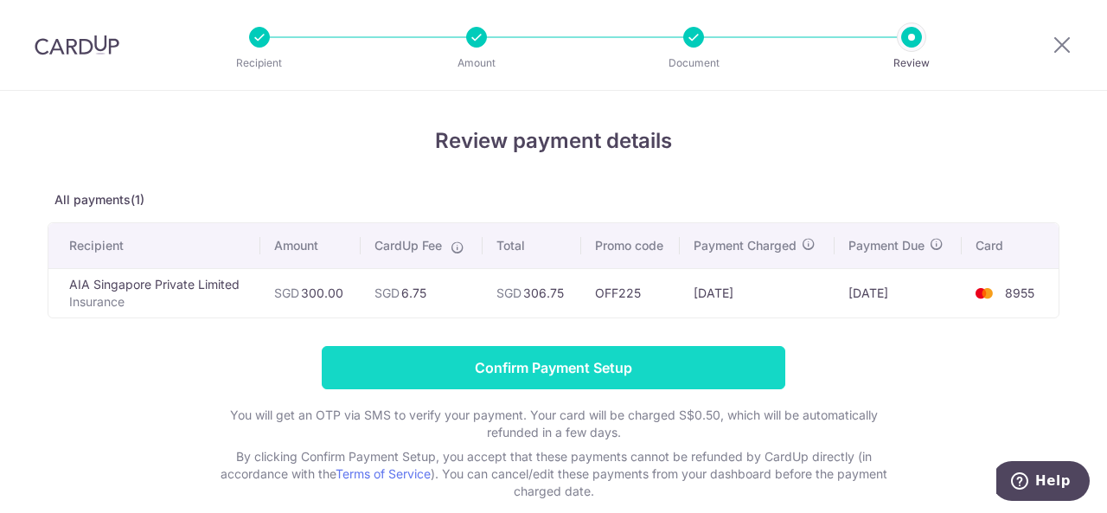
click at [610, 364] on input "Confirm Payment Setup" at bounding box center [553, 367] width 463 height 43
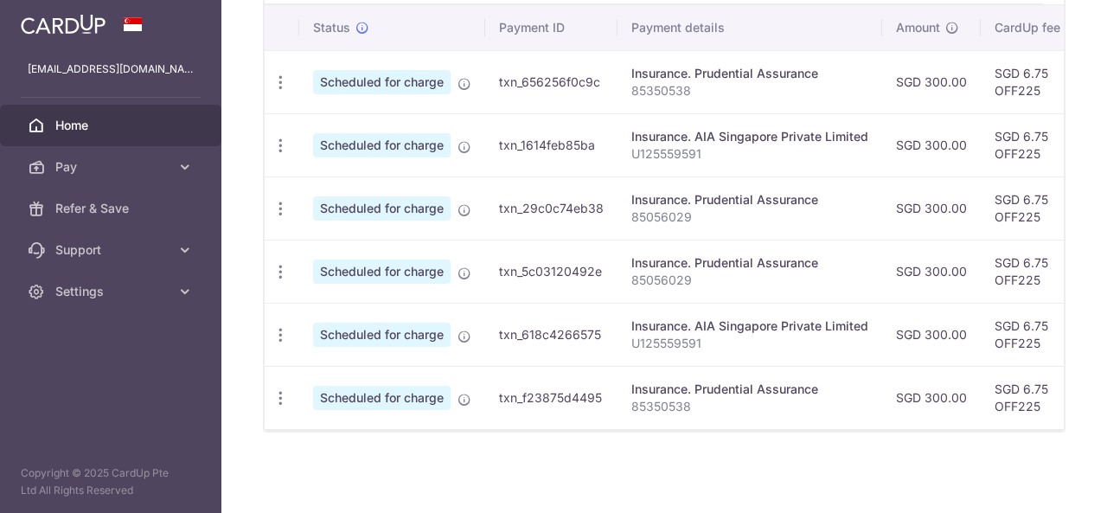
scroll to position [531, 0]
